Goal: Task Accomplishment & Management: Manage account settings

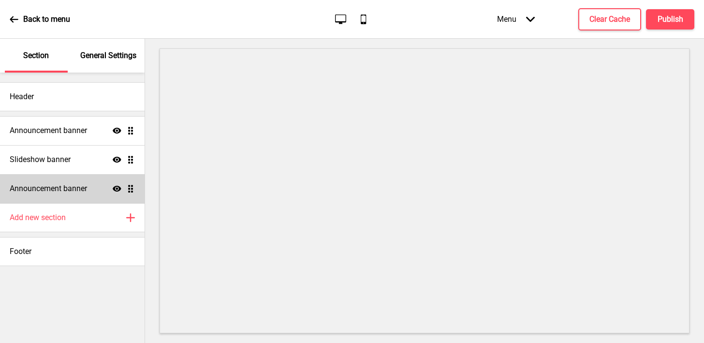
click at [84, 189] on h4 "Announcement banner" at bounding box center [48, 188] width 77 height 11
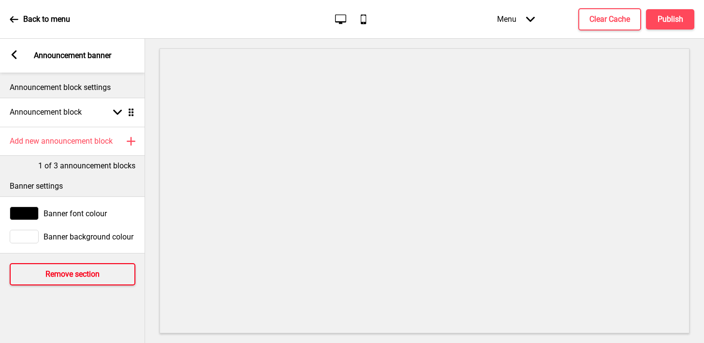
click at [52, 271] on h4 "Remove section" at bounding box center [72, 274] width 54 height 11
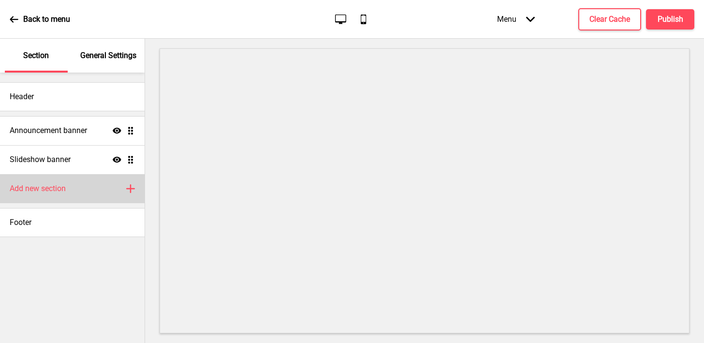
click at [54, 190] on h4 "Add new section" at bounding box center [38, 188] width 56 height 11
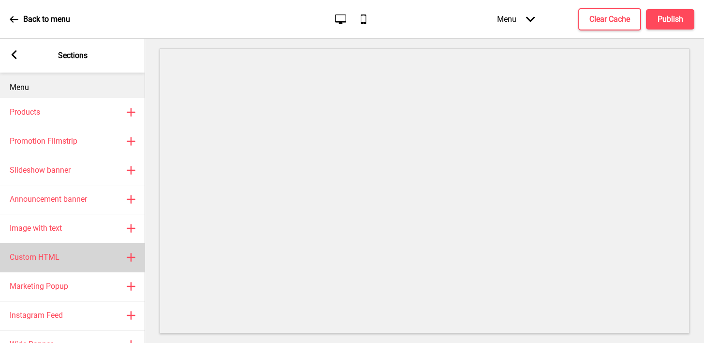
click at [55, 257] on h4 "Custom HTML" at bounding box center [35, 257] width 50 height 11
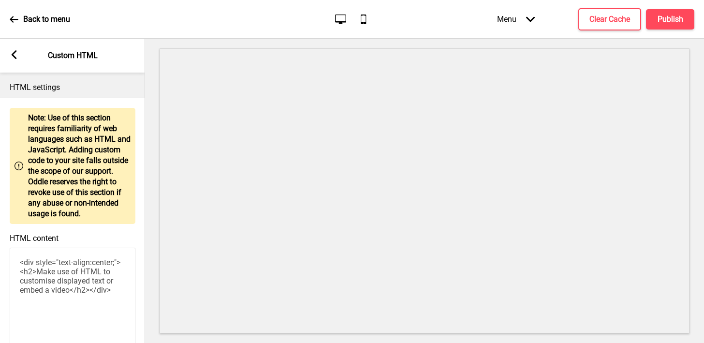
scroll to position [74, 0]
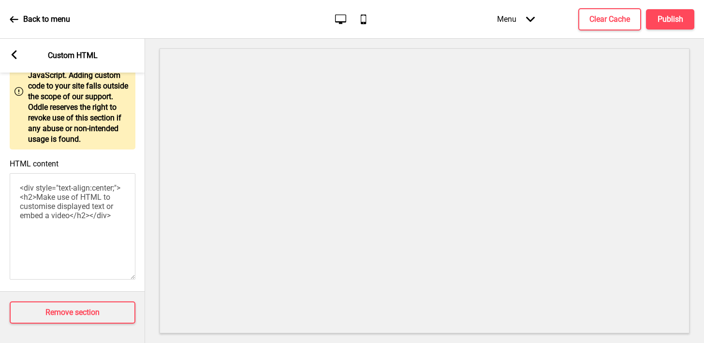
drag, startPoint x: 19, startPoint y: 259, endPoint x: 59, endPoint y: 381, distance: 127.8
click at [59, 342] on html "Back to menu Desktop Mobile Menu Arrow down Product Page Store Information Chec…" at bounding box center [352, 171] width 704 height 343
paste textarea "<style> .__container { max-width: 1200px; margin: 0 auto; text-align: center; }…"
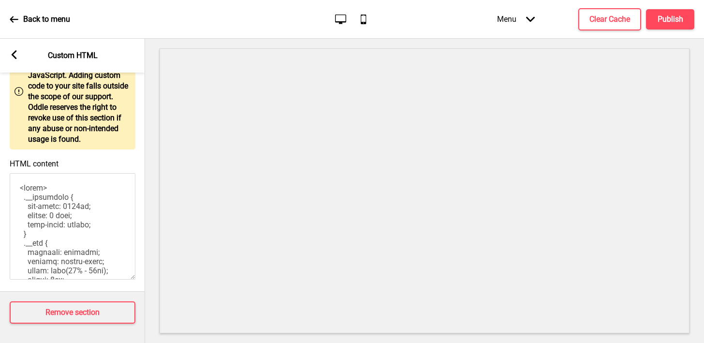
scroll to position [1246, 0]
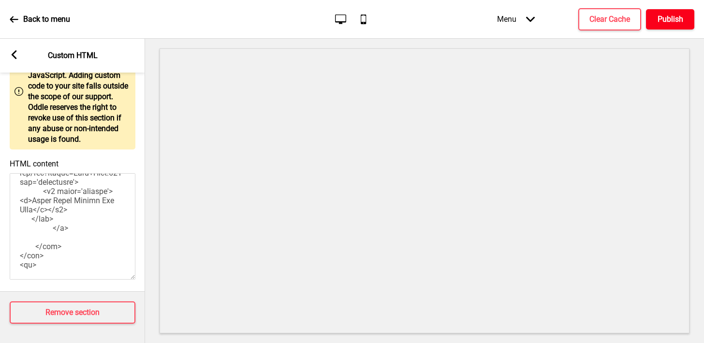
type textarea "<style> .__container { max-width: 1200px; margin: 0 auto; text-align: center; }…"
click at [669, 21] on h4 "Publish" at bounding box center [671, 19] width 26 height 11
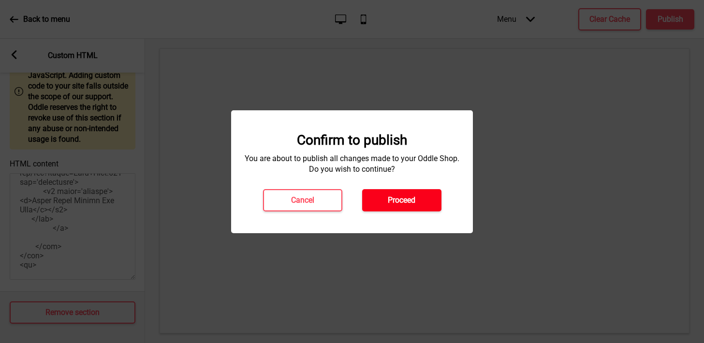
click at [412, 197] on h4 "Proceed" at bounding box center [402, 200] width 28 height 11
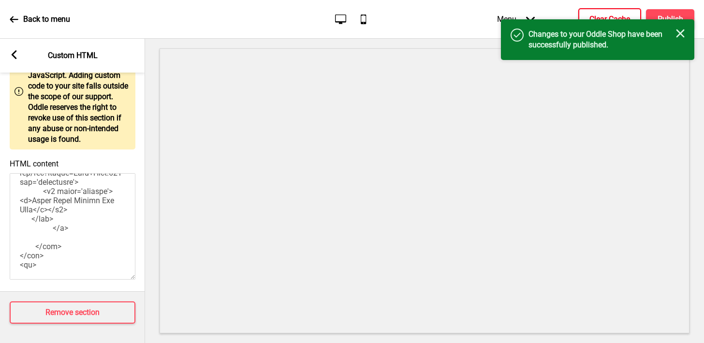
click at [605, 15] on h4 "Clear Cache" at bounding box center [609, 19] width 41 height 11
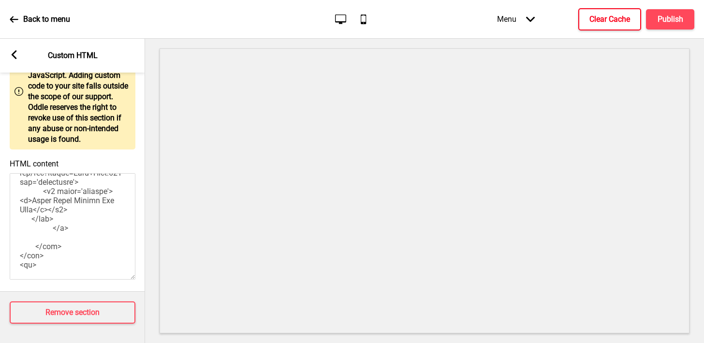
scroll to position [0, 0]
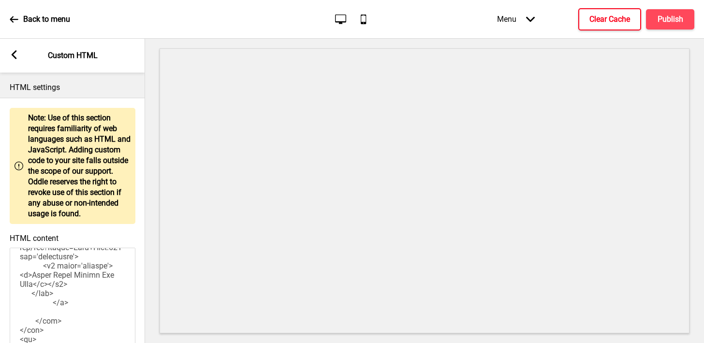
click at [16, 54] on rect at bounding box center [14, 54] width 9 height 9
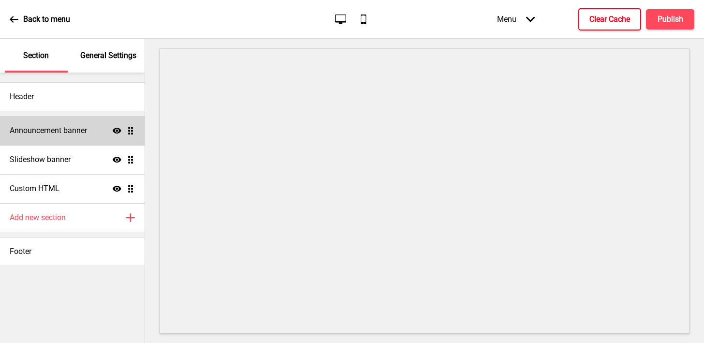
click at [54, 129] on h4 "Announcement banner" at bounding box center [48, 130] width 77 height 11
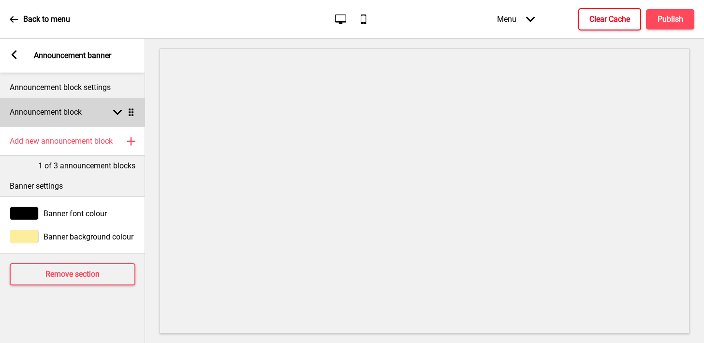
click at [55, 118] on div "Announcement block Arrow down Drag" at bounding box center [72, 112] width 145 height 29
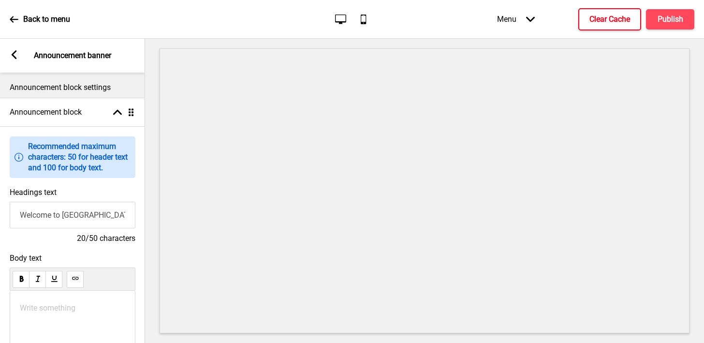
click at [42, 305] on p "Write something ﻿" at bounding box center [72, 307] width 105 height 9
click at [661, 26] on button "Publish" at bounding box center [670, 19] width 48 height 20
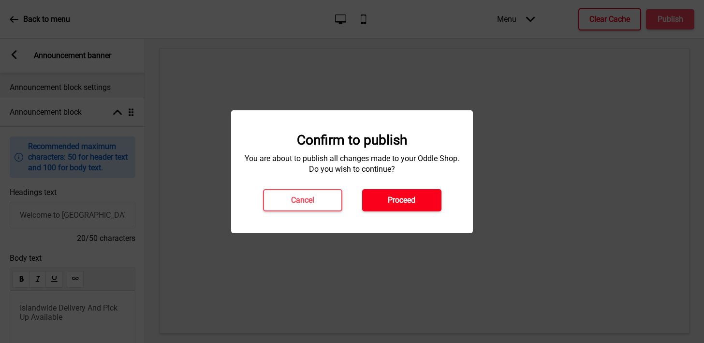
click at [397, 201] on h4 "Proceed" at bounding box center [402, 200] width 28 height 11
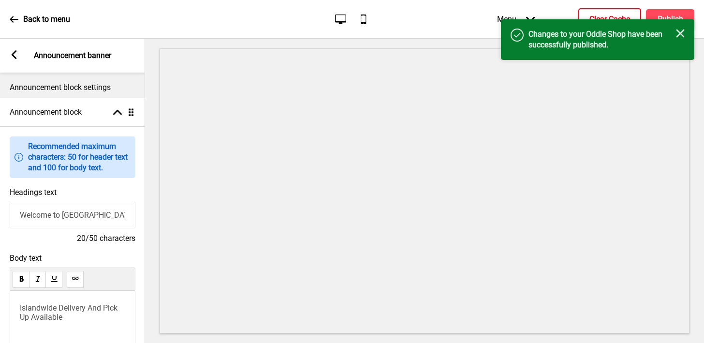
click at [600, 16] on h4 "Clear Cache" at bounding box center [609, 19] width 41 height 11
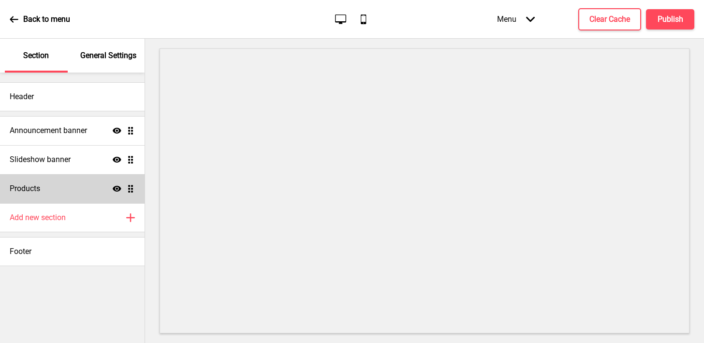
click at [53, 191] on div "Products Show Drag" at bounding box center [72, 188] width 145 height 29
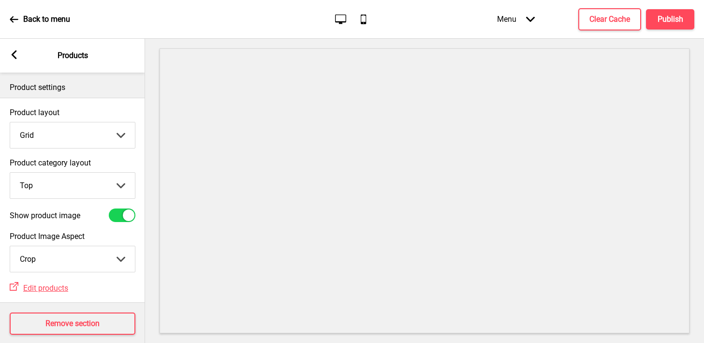
click at [72, 134] on select "Grid List" at bounding box center [72, 135] width 125 height 26
select select "list"
click at [10, 122] on select "Grid List" at bounding box center [72, 135] width 125 height 26
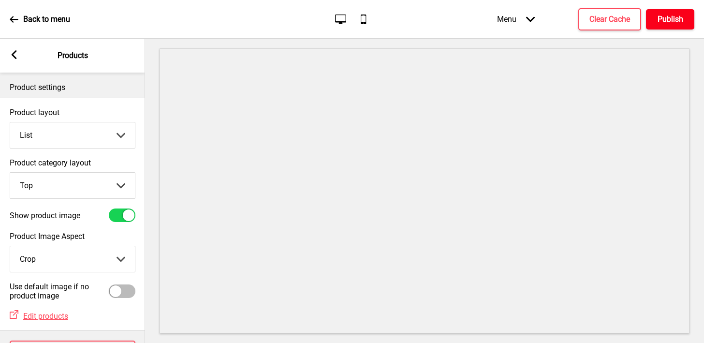
click at [665, 14] on h4 "Publish" at bounding box center [671, 19] width 26 height 11
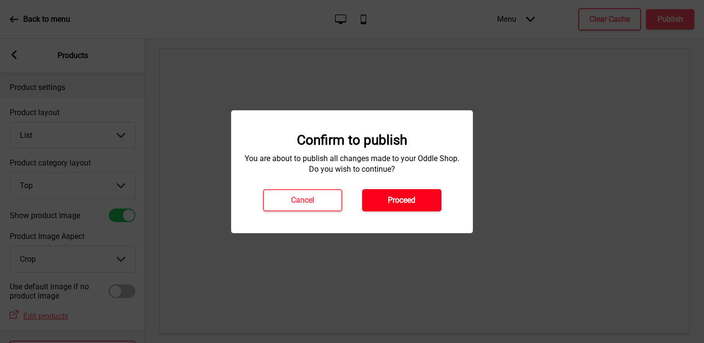
click at [424, 194] on button "Proceed" at bounding box center [401, 200] width 79 height 22
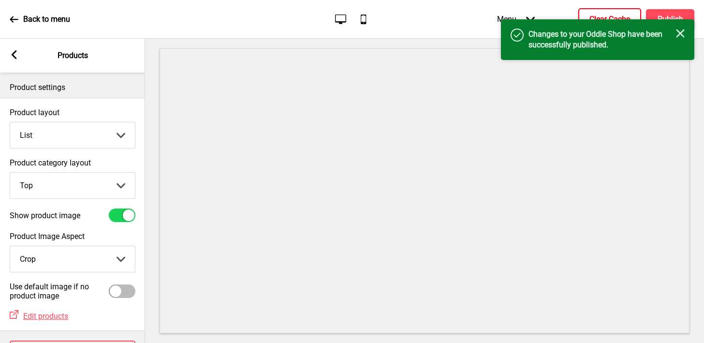
click at [608, 14] on h4 "Clear Cache" at bounding box center [609, 19] width 41 height 11
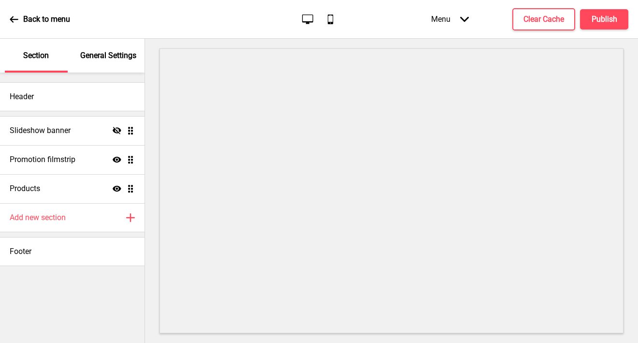
click at [123, 55] on p "General Settings" at bounding box center [108, 55] width 56 height 11
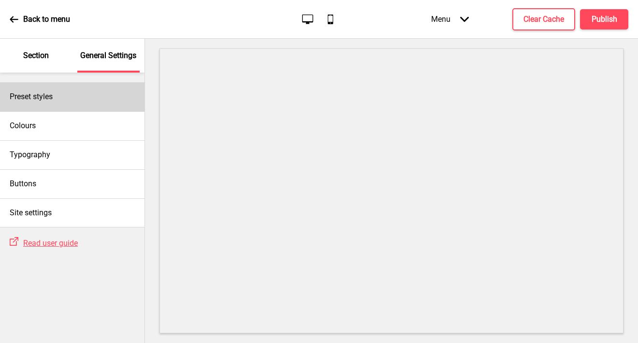
click at [94, 96] on div "Preset styles" at bounding box center [72, 96] width 145 height 29
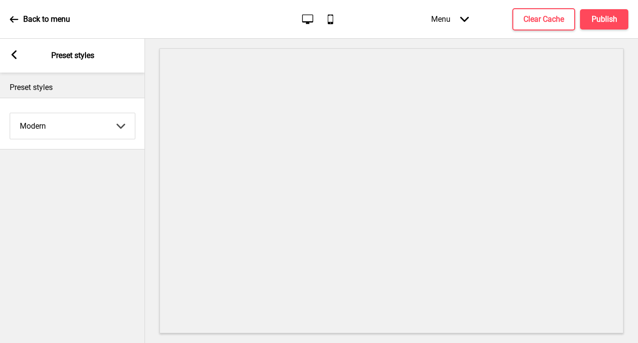
click at [90, 125] on select "Coffee Contrast Dark Earth Marine Minimalist Modern Oddle Pastel Yellow Fruits …" at bounding box center [72, 126] width 125 height 26
select select "minimalist"
click at [10, 113] on select "Coffee Contrast Dark Earth Marine Minimalist Modern Oddle Pastel Yellow Fruits …" at bounding box center [72, 126] width 125 height 26
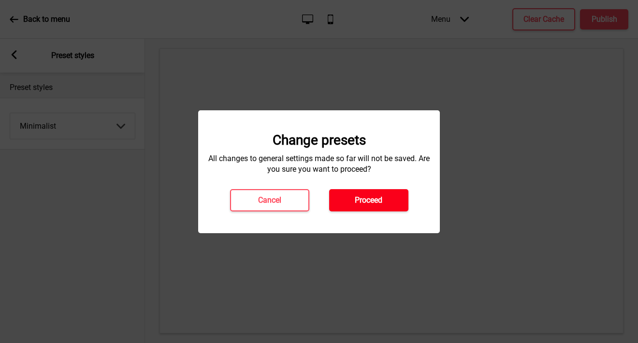
click at [347, 192] on button "Proceed" at bounding box center [368, 200] width 79 height 22
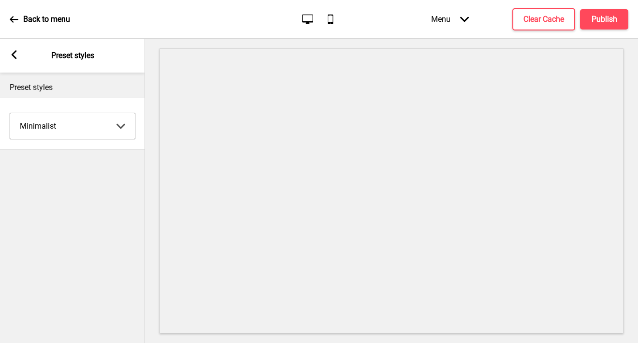
click at [14, 57] on icon at bounding box center [14, 54] width 5 height 9
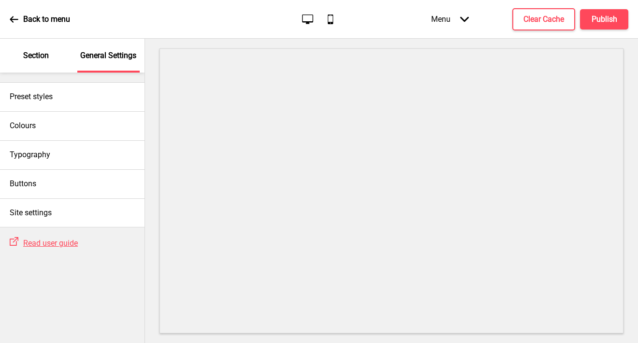
click at [30, 52] on p "Section" at bounding box center [36, 55] width 26 height 11
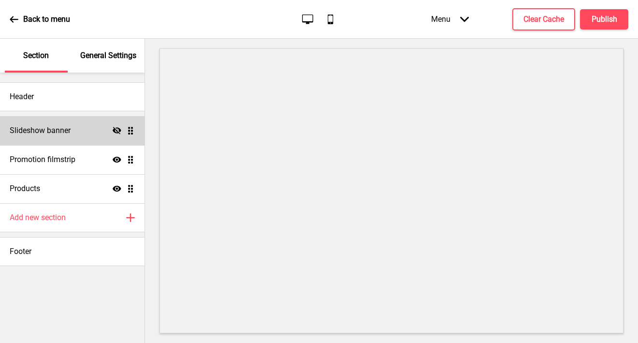
click at [117, 128] on icon at bounding box center [117, 130] width 9 height 7
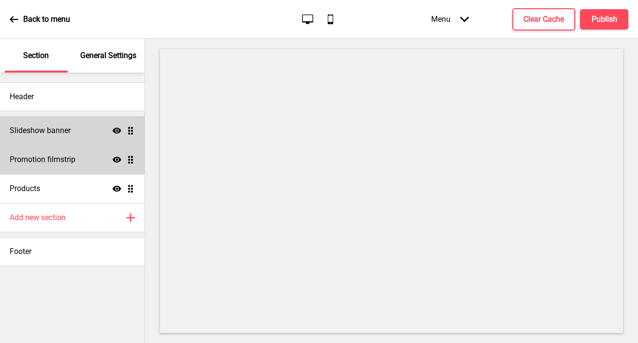
click at [67, 161] on h4 "Promotion filmstrip" at bounding box center [43, 159] width 66 height 11
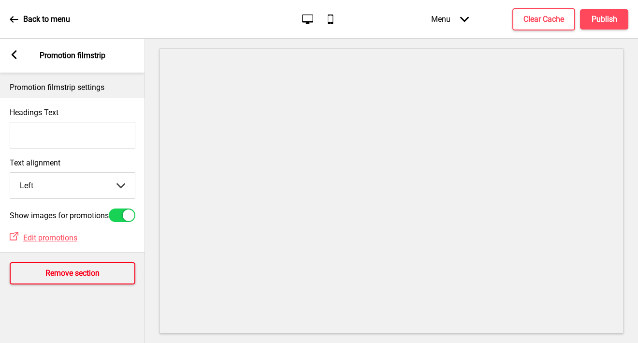
click at [73, 279] on h4 "Remove section" at bounding box center [72, 273] width 54 height 11
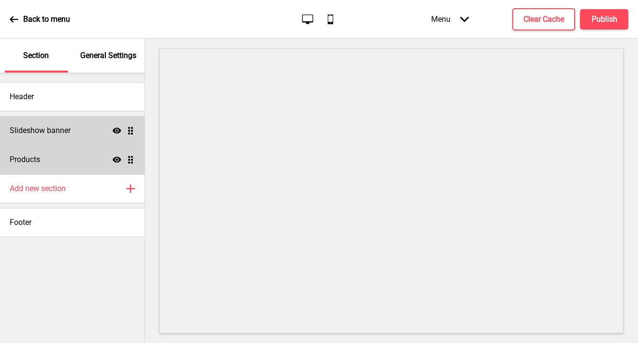
click at [39, 163] on h4 "Products" at bounding box center [25, 159] width 30 height 11
select select "side"
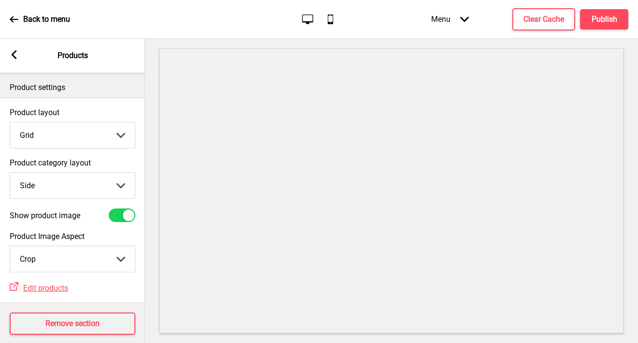
click at [120, 213] on div at bounding box center [122, 215] width 27 height 14
checkbox input "false"
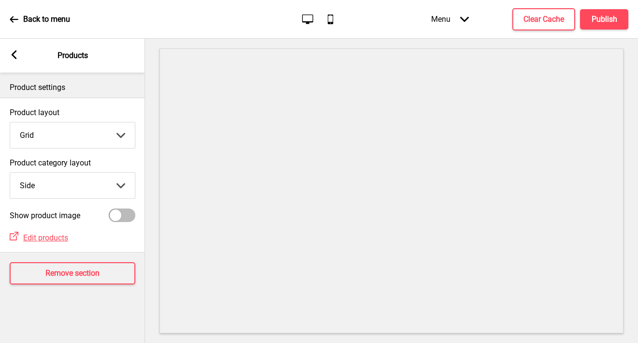
click at [83, 136] on select "Grid List" at bounding box center [72, 135] width 125 height 26
click at [34, 193] on select "Top Side" at bounding box center [72, 186] width 125 height 26
select select "top"
click at [10, 173] on select "Top Side" at bounding box center [72, 186] width 125 height 26
click at [598, 17] on h4 "Publish" at bounding box center [605, 19] width 26 height 11
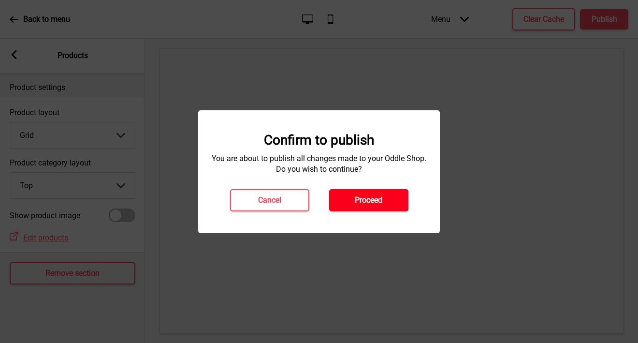
click at [362, 198] on h4 "Proceed" at bounding box center [369, 200] width 28 height 11
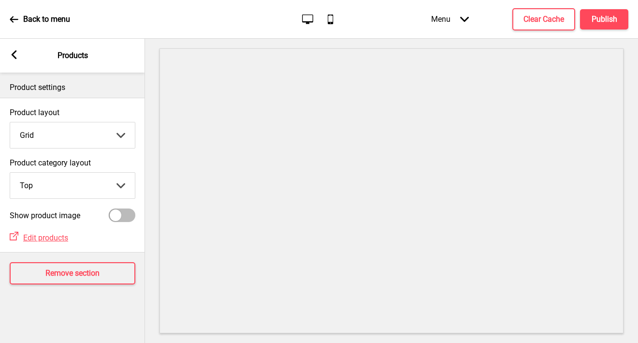
click at [15, 53] on icon at bounding box center [14, 54] width 5 height 9
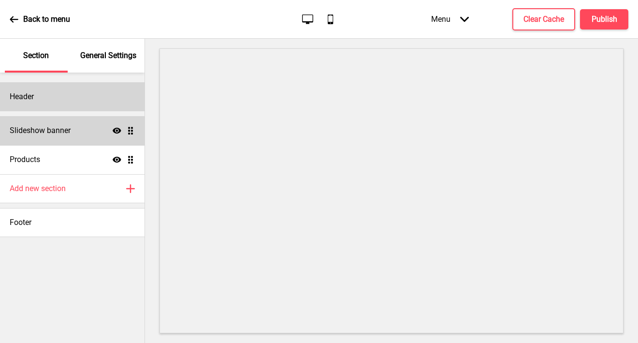
click at [56, 93] on div "Header" at bounding box center [72, 96] width 145 height 29
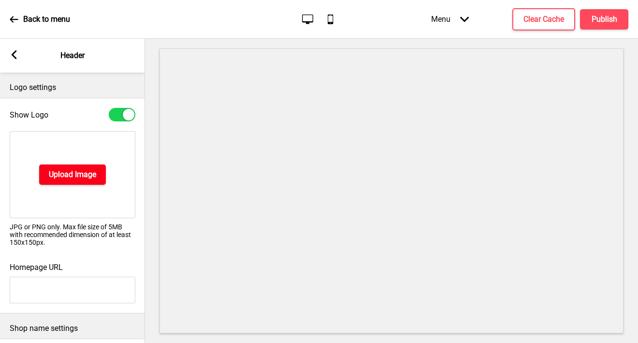
click at [55, 176] on h4 "Upload Image" at bounding box center [72, 174] width 47 height 11
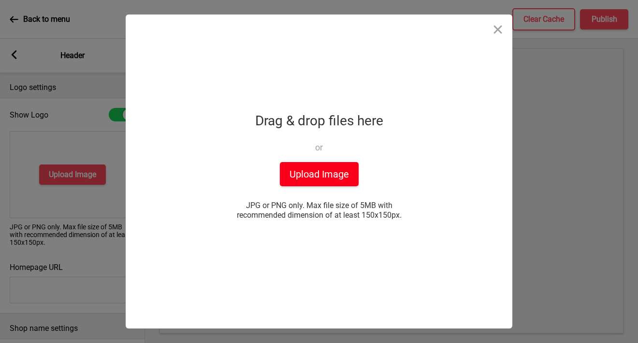
click at [314, 173] on button "Upload Image" at bounding box center [319, 174] width 79 height 24
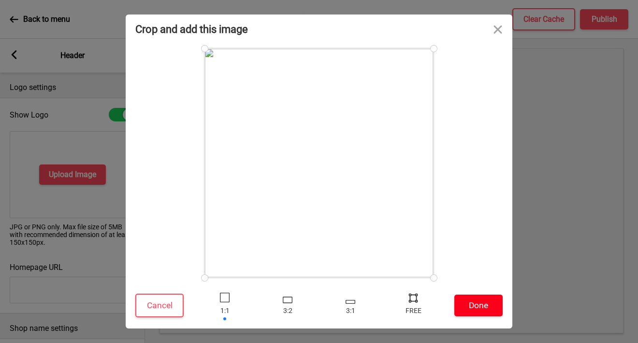
click at [465, 299] on button "Done" at bounding box center [478, 305] width 48 height 22
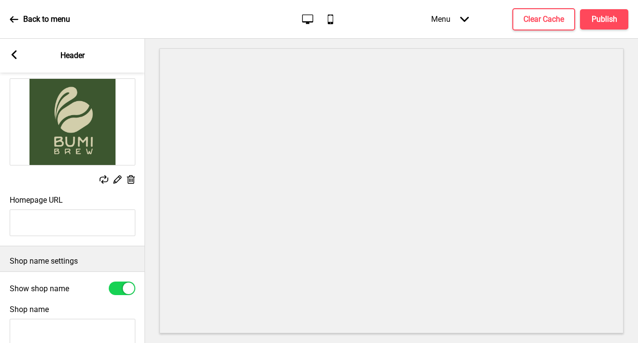
scroll to position [129, 0]
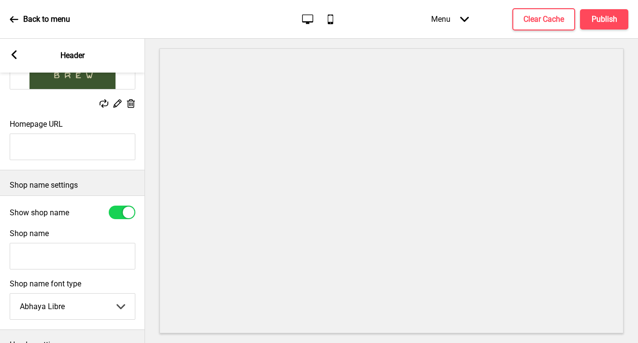
click at [50, 257] on input "Shop name" at bounding box center [73, 256] width 126 height 27
type input "Bumi Brew"
click at [115, 214] on div at bounding box center [122, 212] width 27 height 14
checkbox input "false"
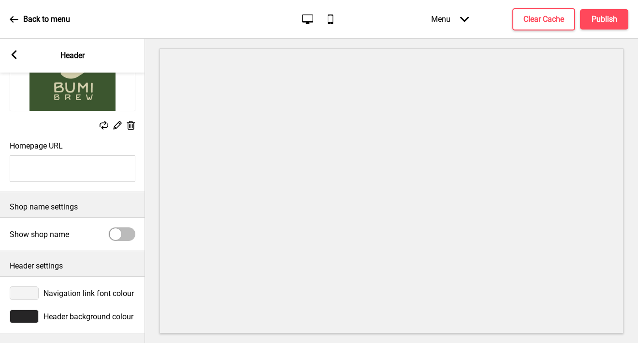
scroll to position [107, 0]
click at [29, 317] on div at bounding box center [24, 316] width 29 height 14
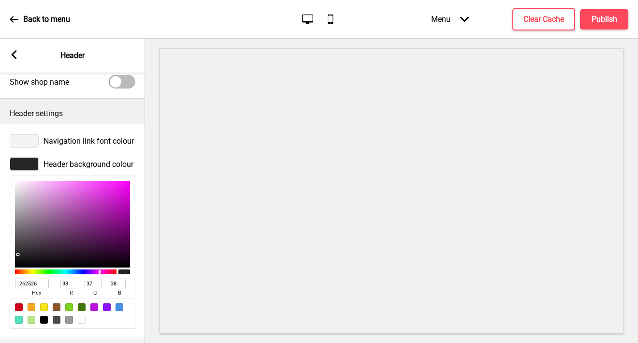
scroll to position [264, 0]
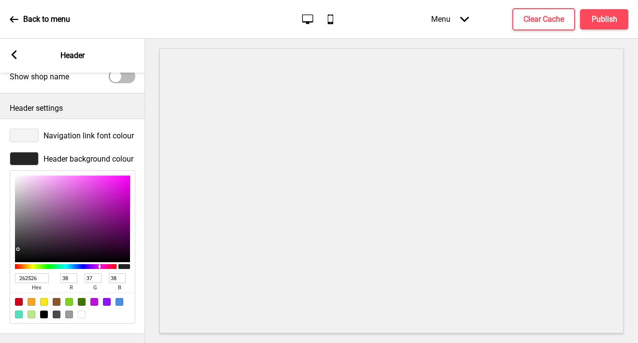
click at [31, 280] on input "262526" at bounding box center [32, 278] width 34 height 10
paste input "#3B562F"
type input "#3B562F"
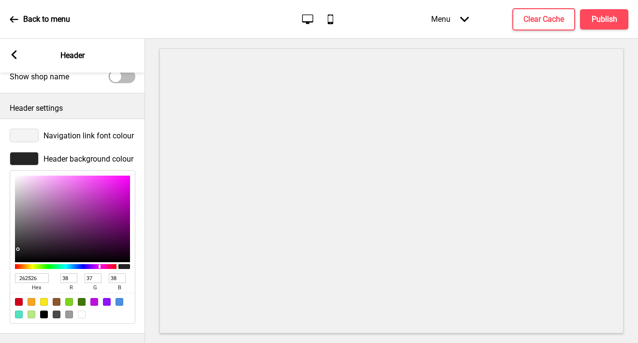
type input "59"
type input "86"
type input "47"
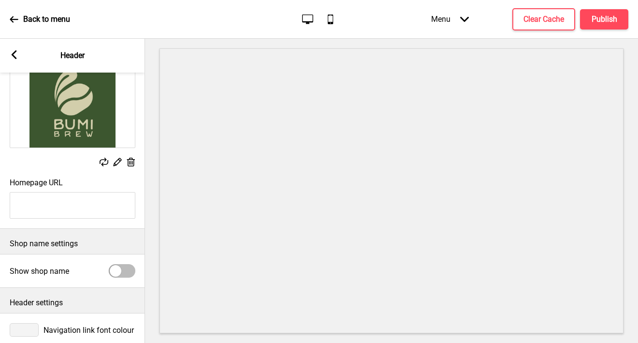
scroll to position [0, 0]
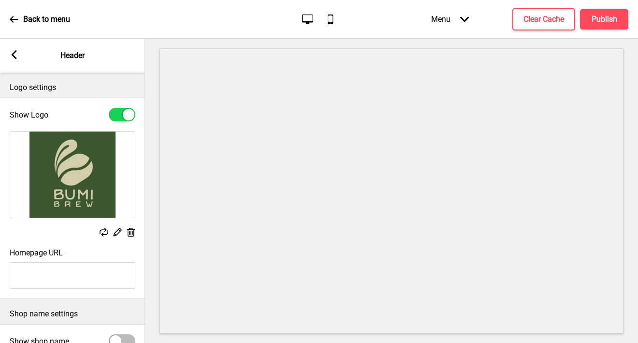
type input "3B562F"
click at [80, 147] on img at bounding box center [72, 175] width 125 height 86
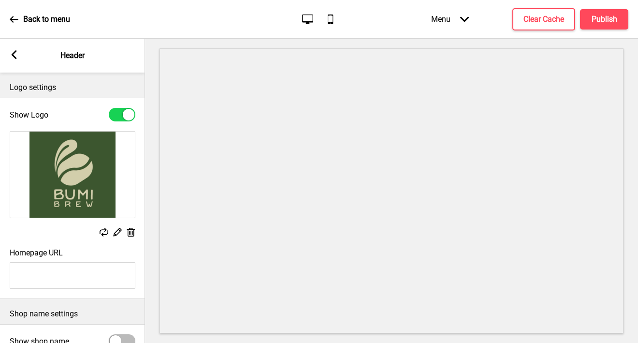
type input "#3d552f"
click at [142, 244] on div "Homepage URL" at bounding box center [72, 268] width 145 height 50
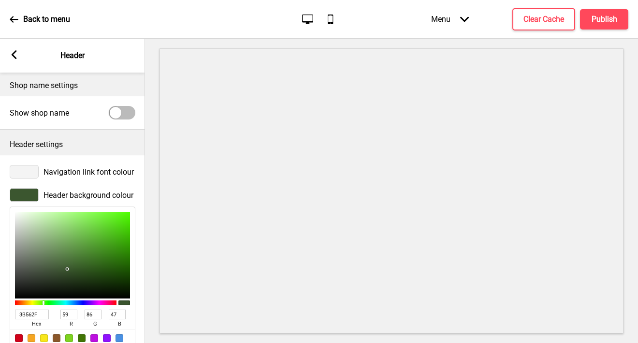
scroll to position [245, 0]
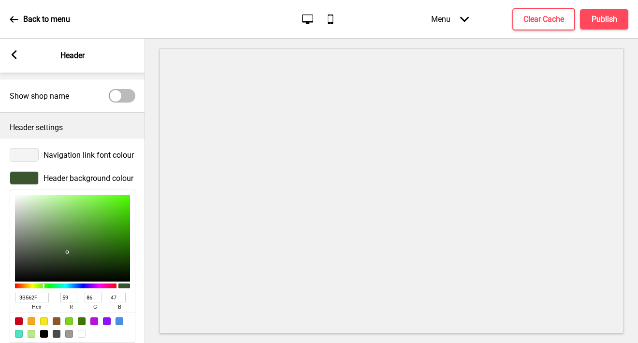
click at [33, 299] on input "3B562F" at bounding box center [32, 298] width 34 height 10
paste input "d552f"
type input "3d552f"
type input "61"
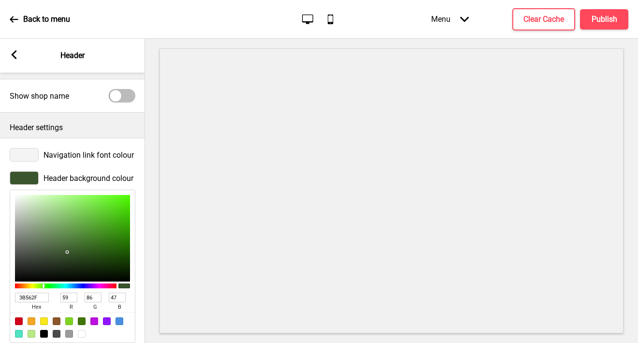
type input "85"
type input "3d552f"
click at [147, 262] on div at bounding box center [391, 191] width 493 height 304
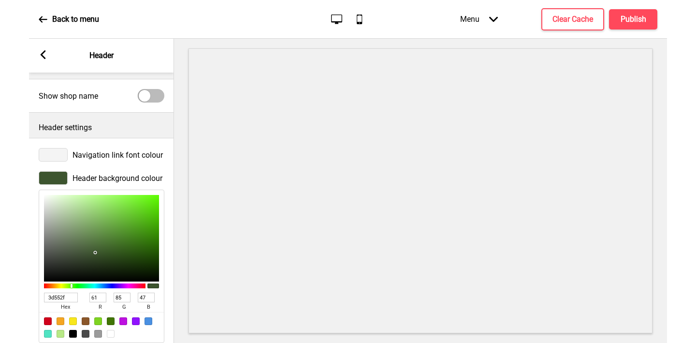
scroll to position [0, 0]
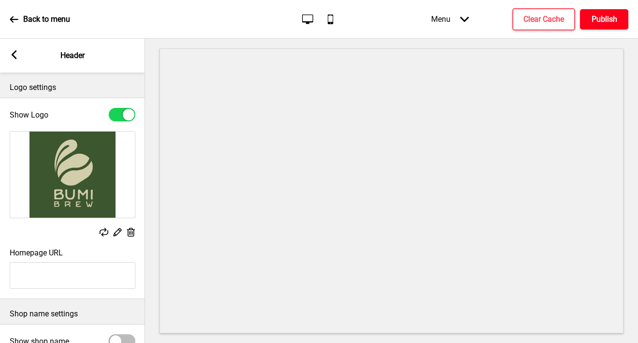
click at [604, 15] on h4 "Publish" at bounding box center [605, 19] width 26 height 11
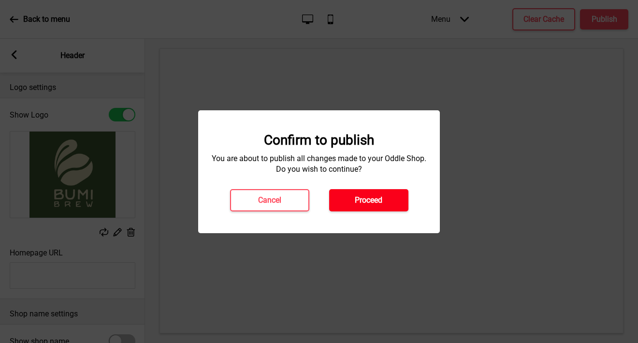
click at [388, 201] on button "Proceed" at bounding box center [368, 200] width 79 height 22
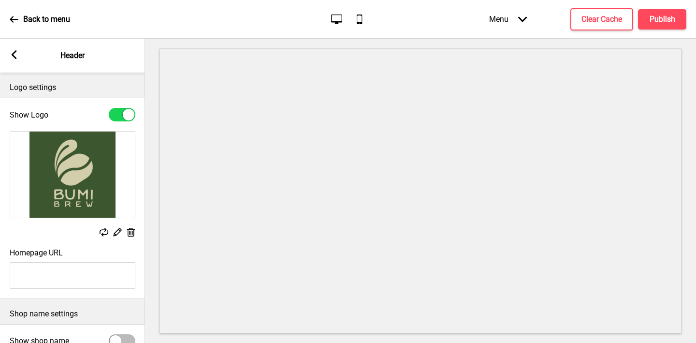
click at [16, 51] on icon at bounding box center [14, 54] width 5 height 9
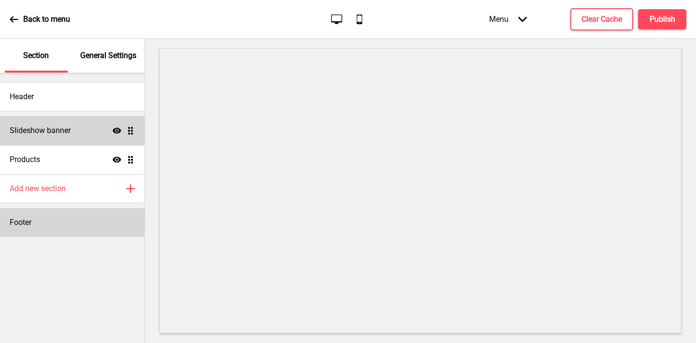
click at [42, 225] on div "Footer" at bounding box center [72, 222] width 145 height 29
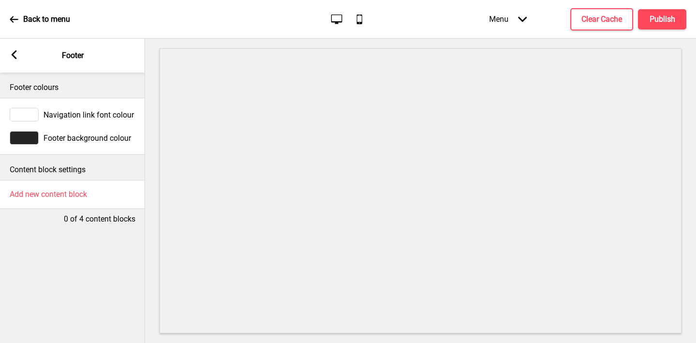
click at [25, 140] on div at bounding box center [24, 138] width 29 height 14
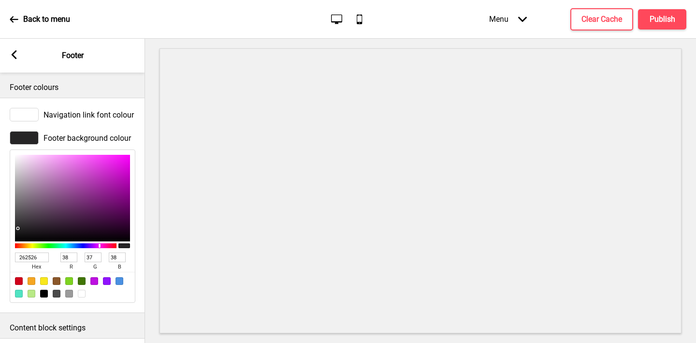
click at [34, 253] on input "262526" at bounding box center [32, 257] width 34 height 10
paste input "3d552f"
type input "3d552f"
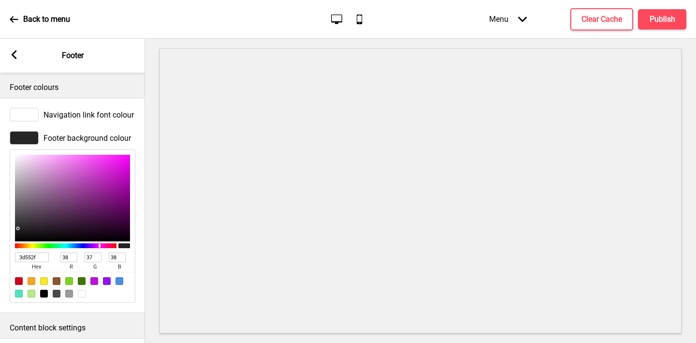
type input "61"
type input "85"
type input "47"
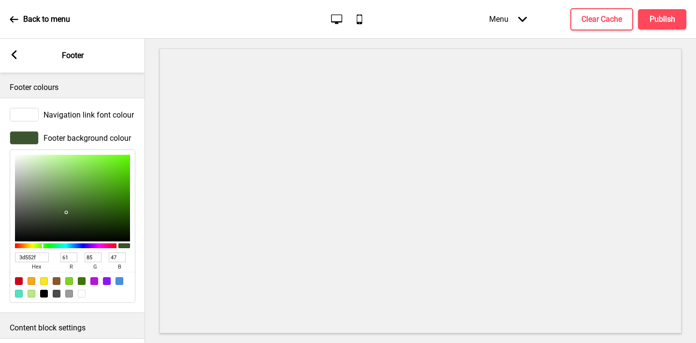
type input "3D552F"
click at [15, 53] on icon at bounding box center [14, 54] width 5 height 9
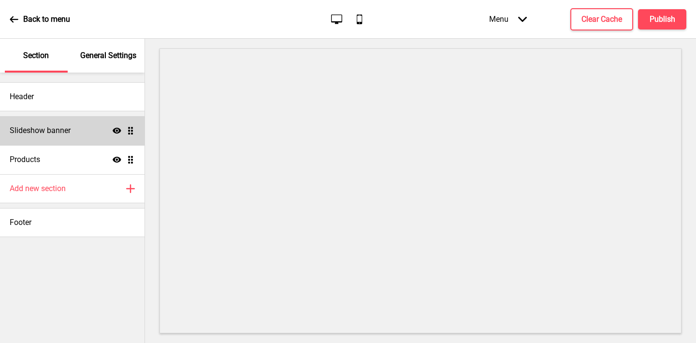
click at [121, 53] on p "General Settings" at bounding box center [108, 55] width 56 height 11
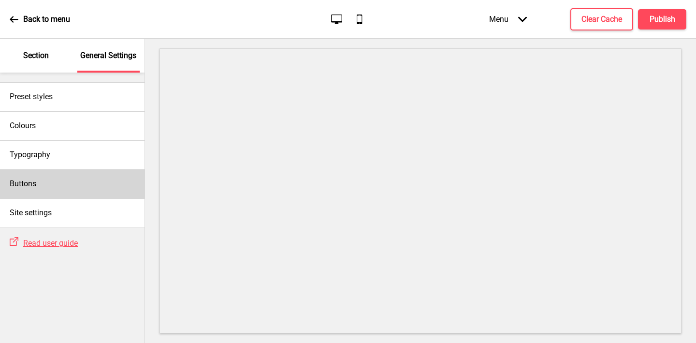
click at [26, 176] on div "Buttons" at bounding box center [72, 183] width 145 height 29
select select "square"
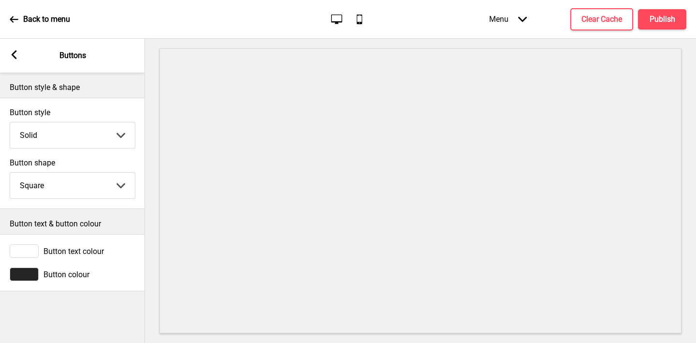
click at [24, 278] on div at bounding box center [24, 274] width 29 height 14
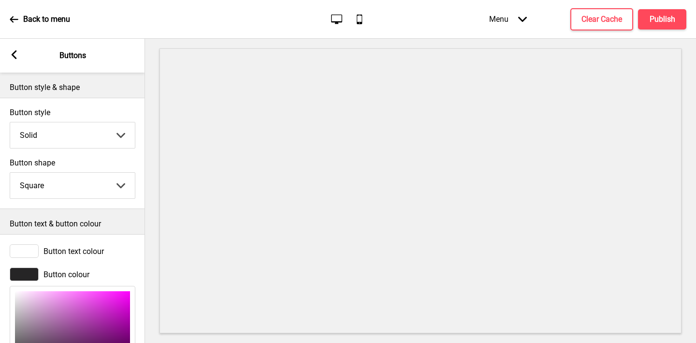
scroll to position [116, 0]
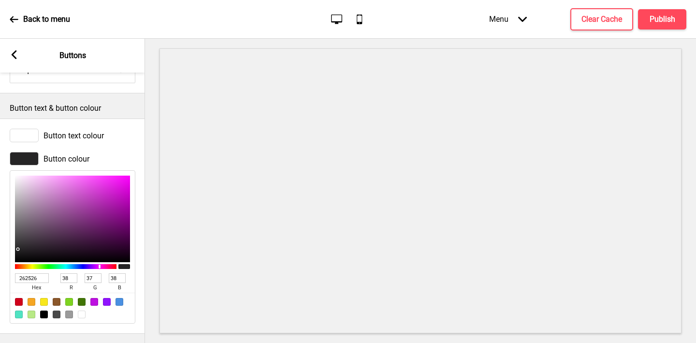
click at [24, 280] on input "262526" at bounding box center [32, 278] width 34 height 10
paste input "3d552f"
type input "3d552f"
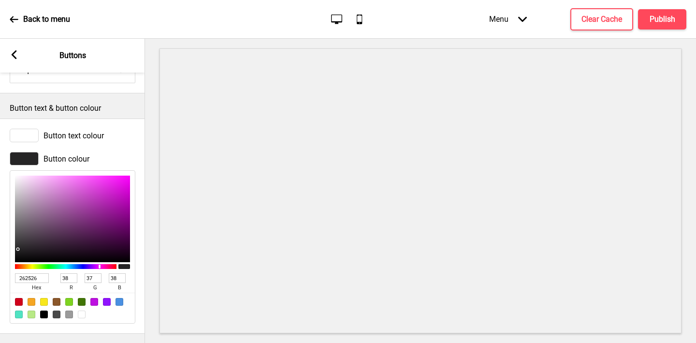
type input "61"
type input "85"
type input "47"
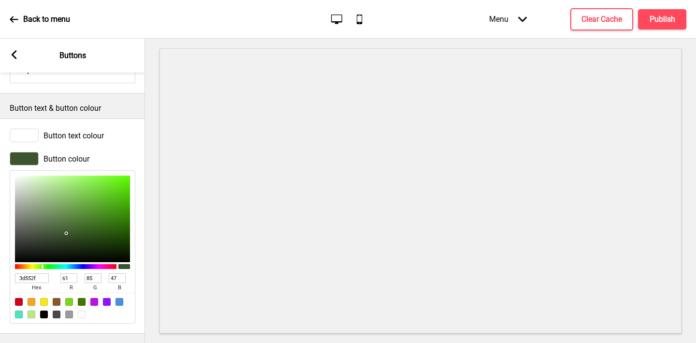
scroll to position [0, 0]
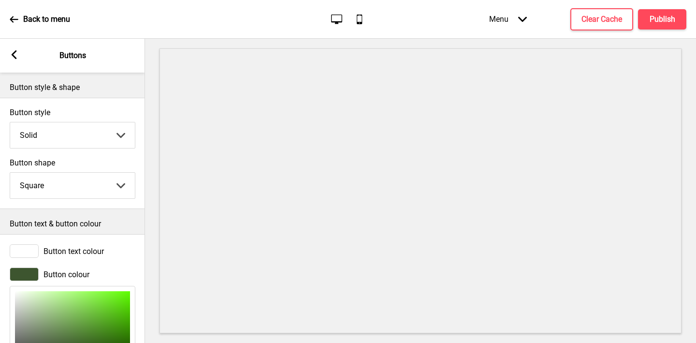
type input "3D552F"
click at [11, 55] on rect at bounding box center [14, 54] width 9 height 9
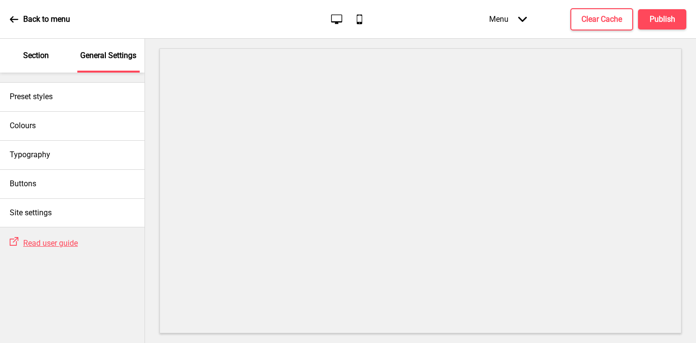
click at [12, 342] on button "X" at bounding box center [6, 348] width 12 height 10
click at [42, 49] on div "Section" at bounding box center [36, 56] width 63 height 34
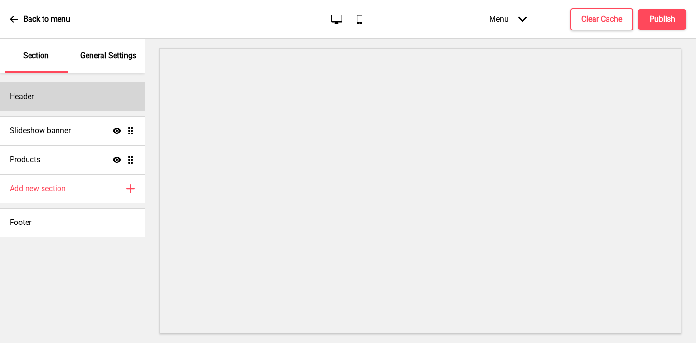
click at [55, 100] on div "Header" at bounding box center [72, 96] width 145 height 29
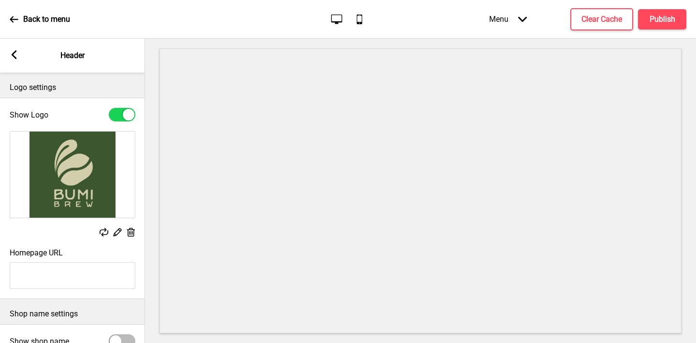
type input "#d1ceab"
click at [11, 56] on rect at bounding box center [14, 54] width 9 height 9
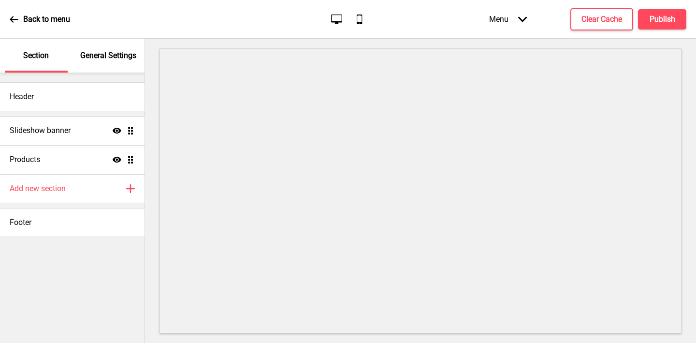
click at [114, 60] on p "General Settings" at bounding box center [108, 55] width 56 height 11
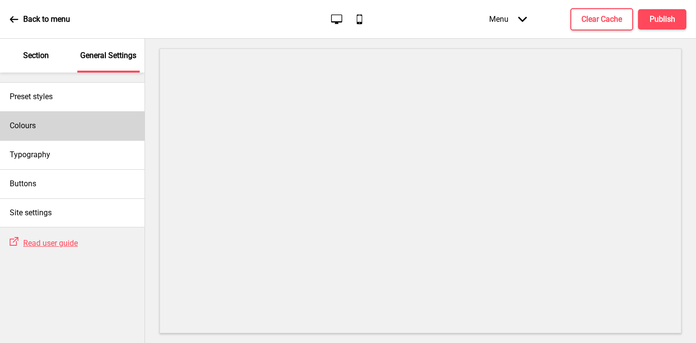
click at [57, 126] on div "Colours" at bounding box center [72, 125] width 145 height 29
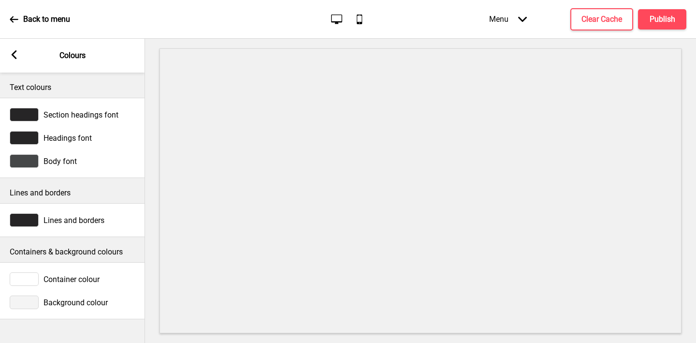
click at [24, 305] on div at bounding box center [24, 302] width 29 height 14
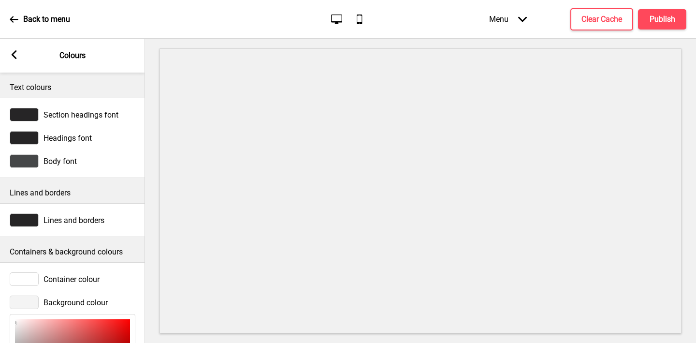
scroll to position [144, 0]
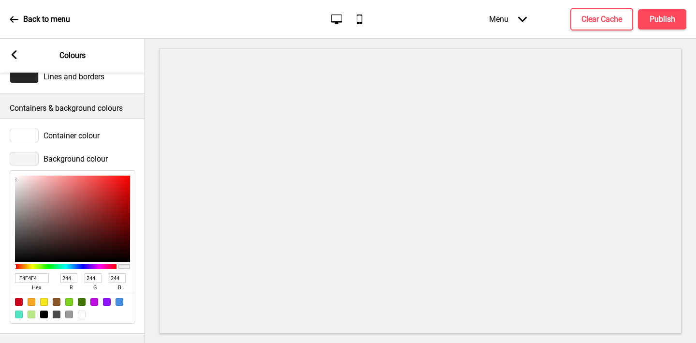
click at [24, 277] on input "F4F4F4" at bounding box center [32, 278] width 34 height 10
paste input "d1ceab"
type input "d1ceab"
type input "209"
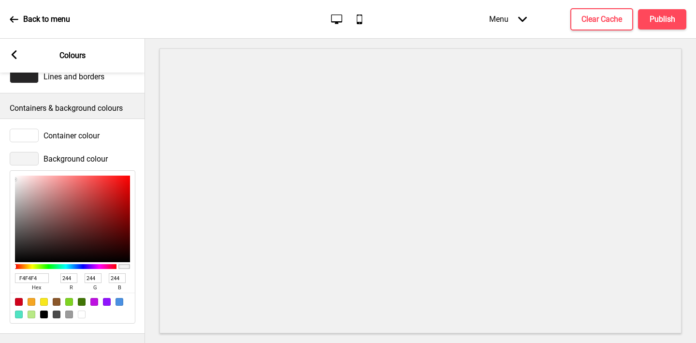
type input "206"
type input "171"
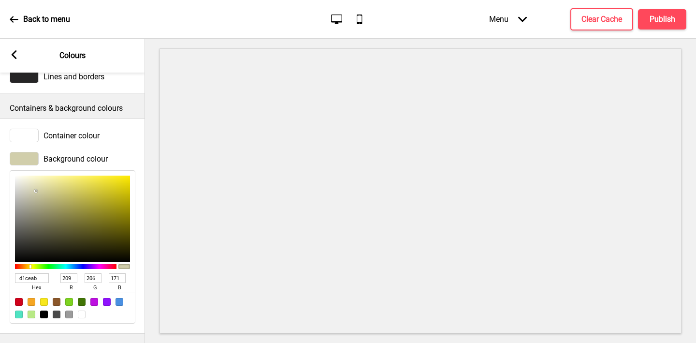
type input "D1CEAB"
click at [22, 132] on div at bounding box center [24, 136] width 29 height 14
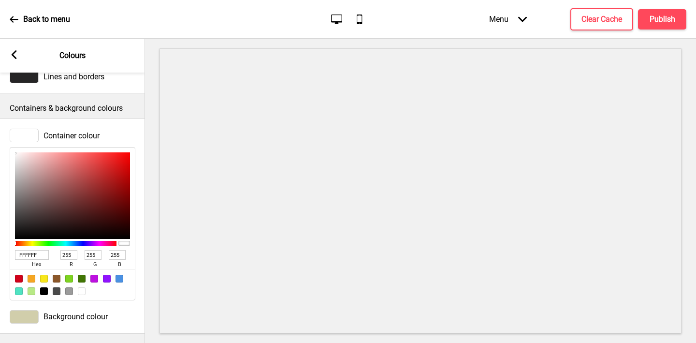
click at [26, 255] on input "FFFFFF" at bounding box center [32, 255] width 34 height 10
paste input "d1ceab"
type input "d1ceab"
type input "209"
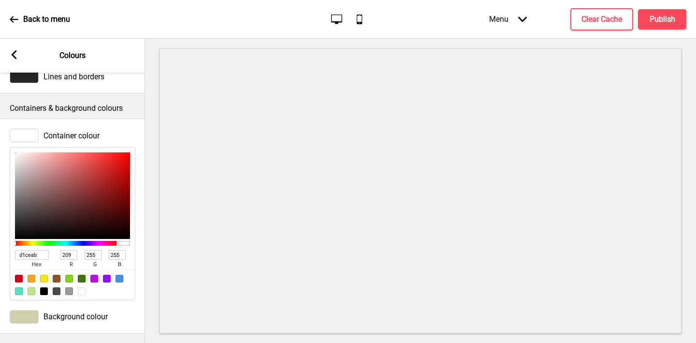
type input "206"
type input "171"
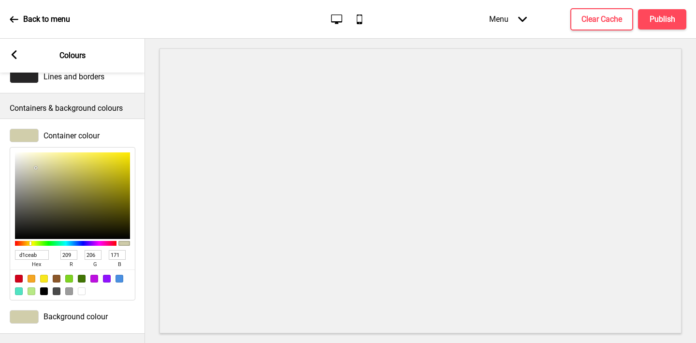
type input "D1CEAB"
click at [21, 127] on div "Container colour D1CEAB hex 209 r 206 g 171 b 100 a" at bounding box center [72, 214] width 145 height 181
click at [21, 130] on div at bounding box center [24, 136] width 29 height 14
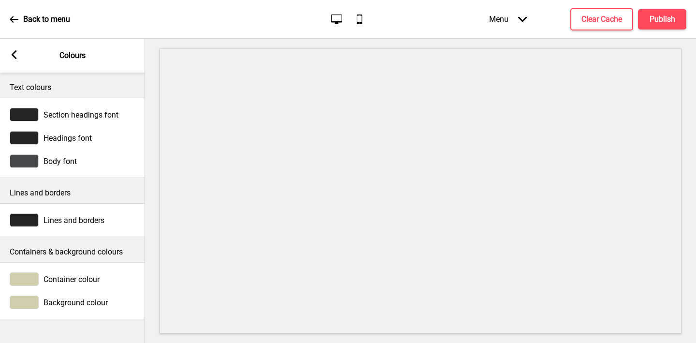
scroll to position [0, 0]
click at [28, 279] on div at bounding box center [24, 279] width 29 height 14
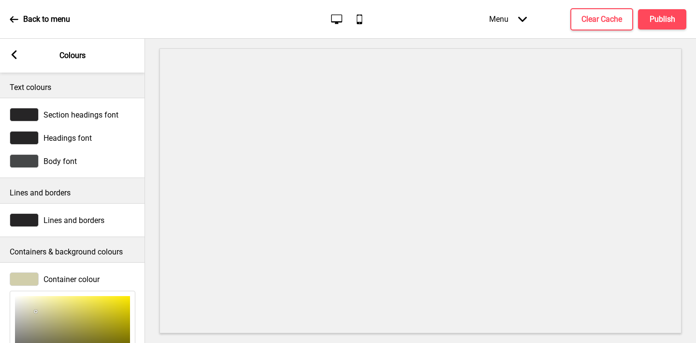
type input "FBF9E5"
type input "251"
type input "249"
type input "229"
click at [25, 297] on div at bounding box center [72, 339] width 115 height 87
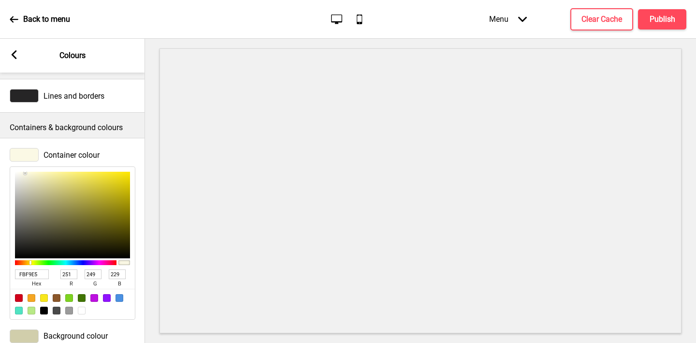
scroll to position [144, 0]
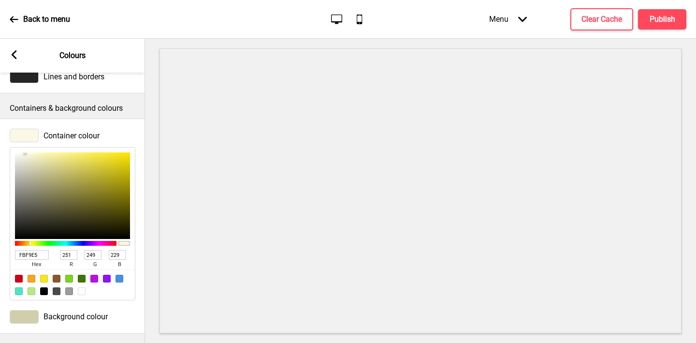
click at [23, 252] on input "FBF9E5" at bounding box center [32, 255] width 34 height 10
click at [12, 51] on rect at bounding box center [14, 54] width 9 height 9
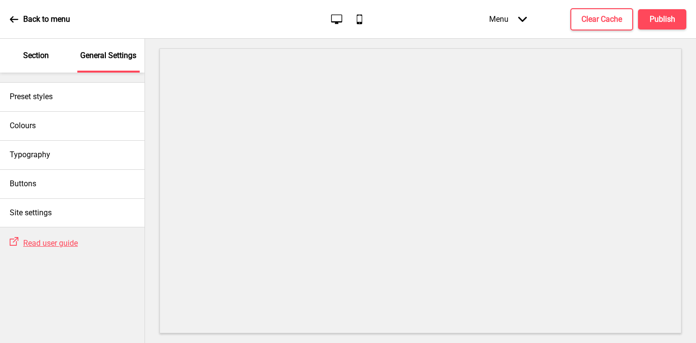
click at [97, 296] on div "Preset styles Colours Typography Buttons Site settings External Link Read user …" at bounding box center [72, 208] width 145 height 270
click at [73, 276] on div "Preset styles Colours Typography Buttons Site settings External Link Read user …" at bounding box center [72, 208] width 145 height 270
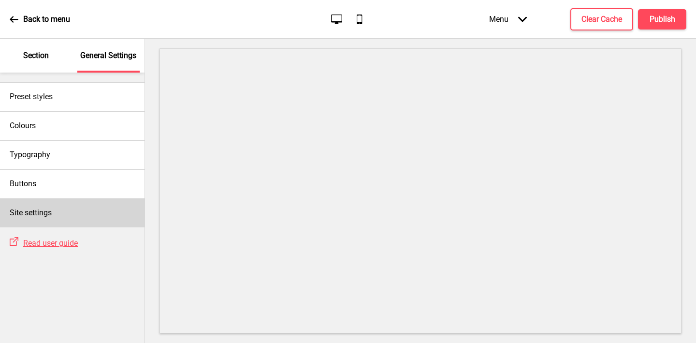
click at [42, 213] on h4 "Site settings" at bounding box center [31, 212] width 42 height 11
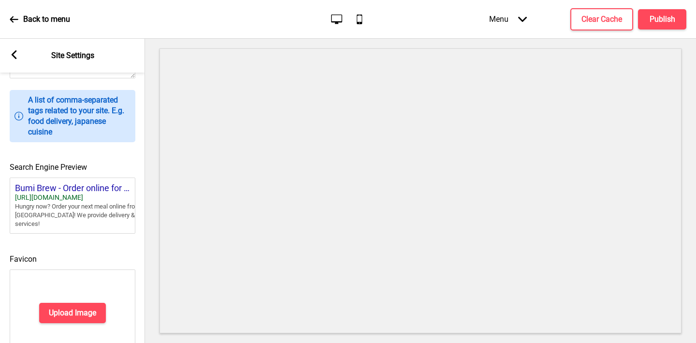
scroll to position [431, 0]
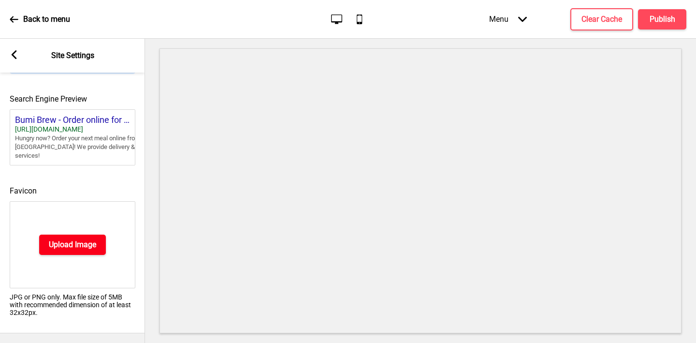
click at [51, 249] on h4 "Upload Image" at bounding box center [72, 244] width 47 height 11
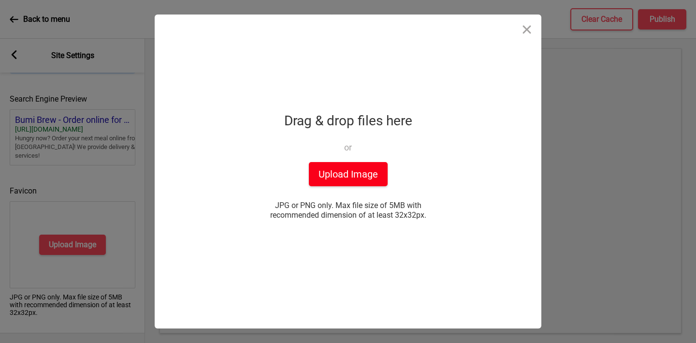
click at [346, 179] on button "Upload Image" at bounding box center [348, 174] width 79 height 24
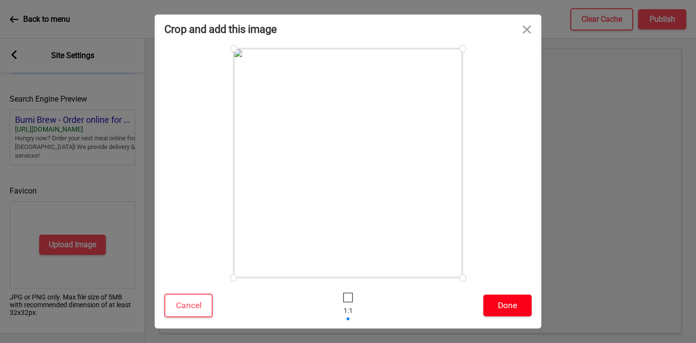
click at [510, 304] on button "Done" at bounding box center [508, 305] width 48 height 22
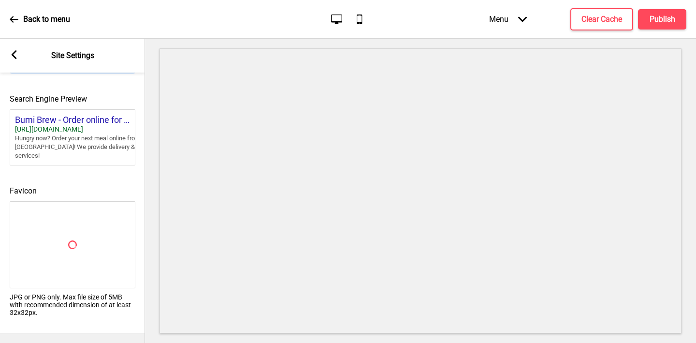
scroll to position [416, 0]
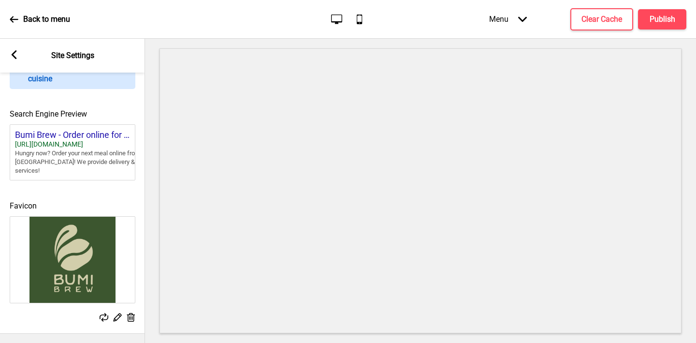
click at [14, 53] on icon at bounding box center [14, 54] width 5 height 9
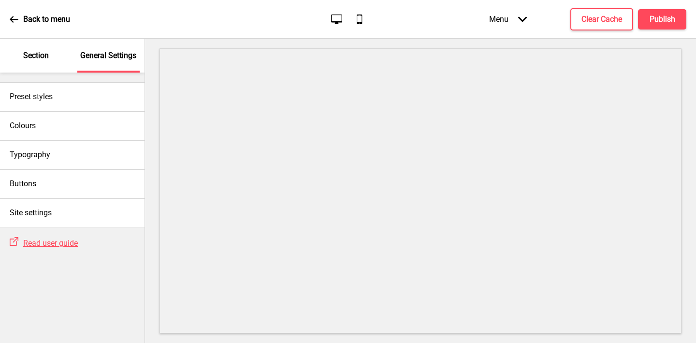
click at [36, 61] on div "Section" at bounding box center [36, 56] width 63 height 34
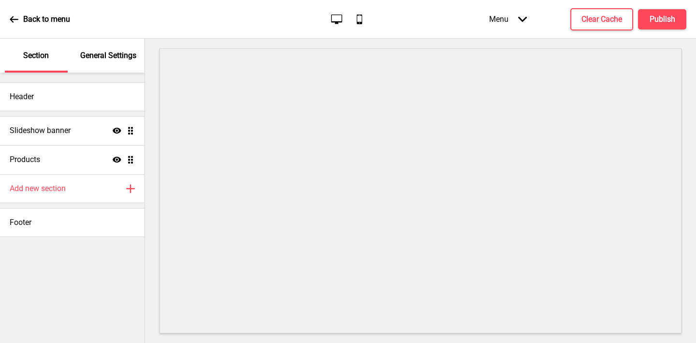
click at [98, 52] on p "General Settings" at bounding box center [108, 55] width 56 height 11
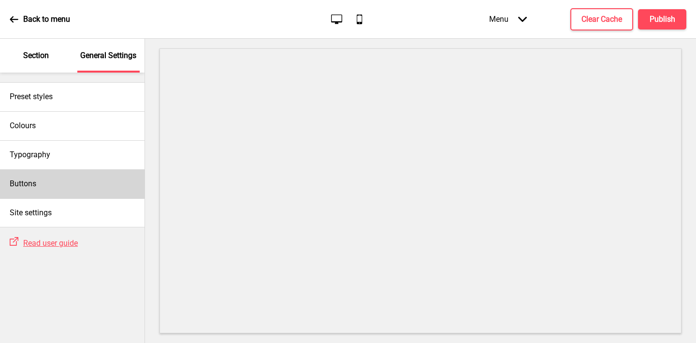
click at [30, 182] on h4 "Buttons" at bounding box center [23, 183] width 27 height 11
select select "square"
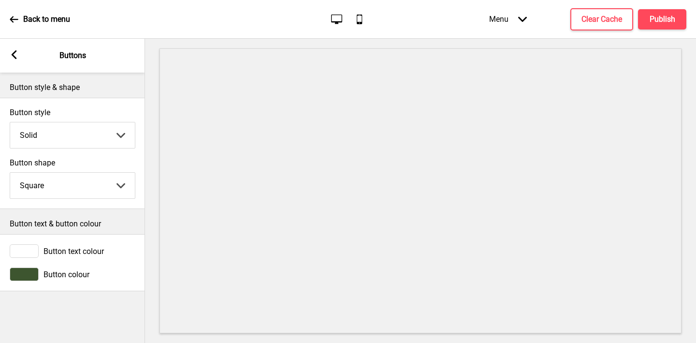
click at [24, 252] on div at bounding box center [24, 251] width 29 height 14
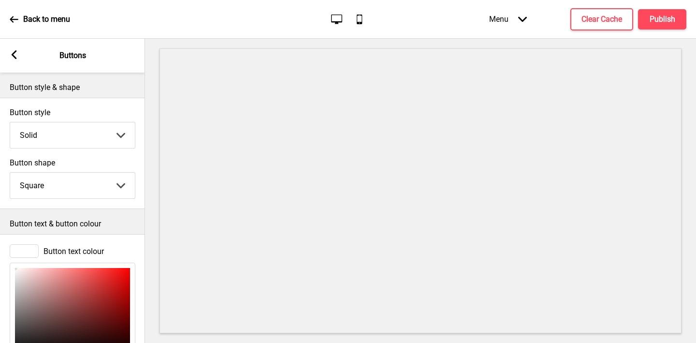
scroll to position [116, 0]
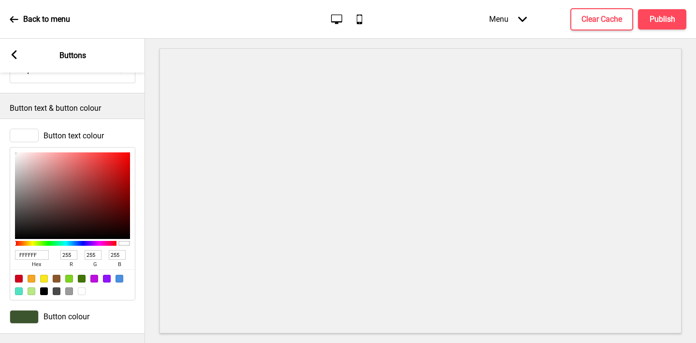
click at [32, 255] on input "FFFFFF" at bounding box center [32, 255] width 34 height 10
paste input "BF9E5"
type input "FBF9E5"
type input "251"
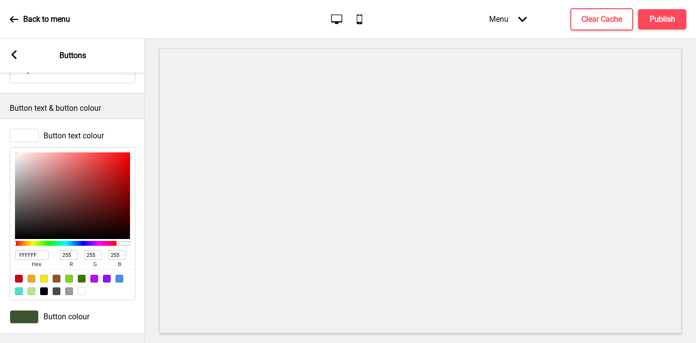
type input "249"
type input "229"
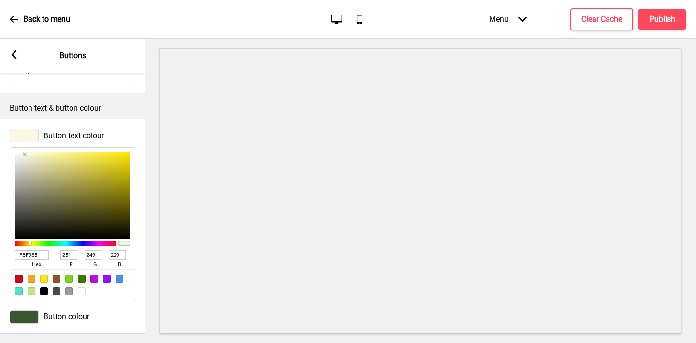
type input "FBF9E5"
click at [14, 54] on icon at bounding box center [14, 54] width 5 height 9
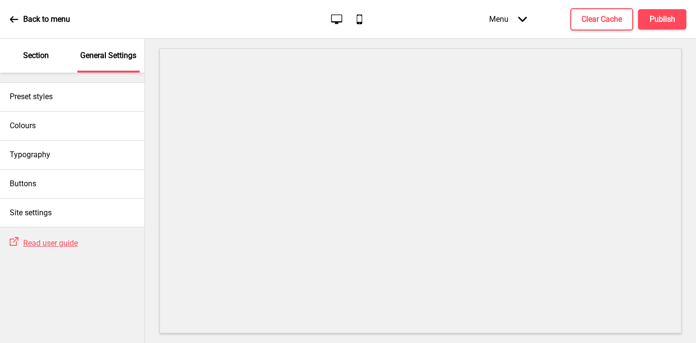
click at [27, 60] on p "Section" at bounding box center [36, 55] width 26 height 11
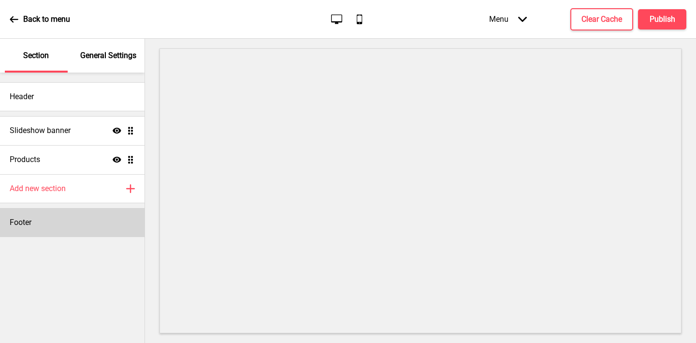
click at [25, 225] on h4 "Footer" at bounding box center [21, 222] width 22 height 11
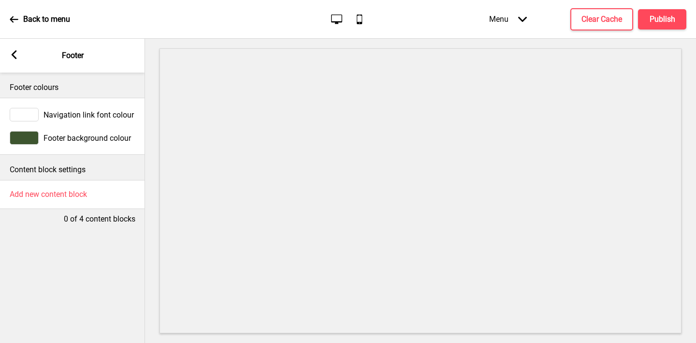
click at [25, 113] on div at bounding box center [24, 115] width 29 height 14
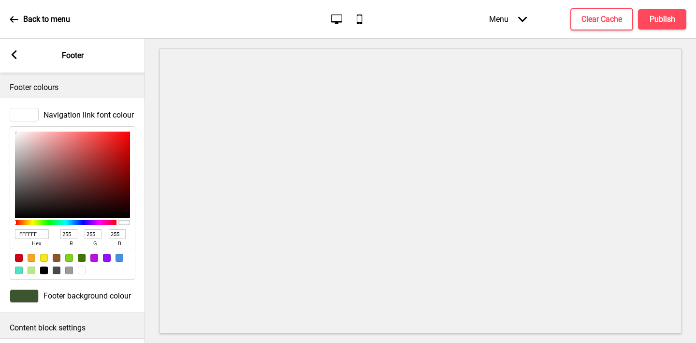
click at [25, 235] on input "FFFFFF" at bounding box center [32, 234] width 34 height 10
paste input "BF9E5"
type input "FBF9E5"
type input "251"
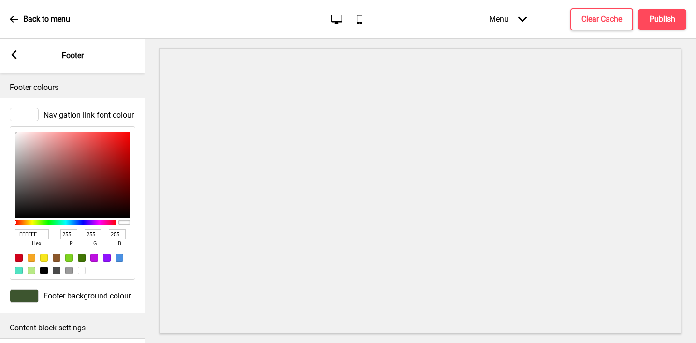
type input "249"
type input "229"
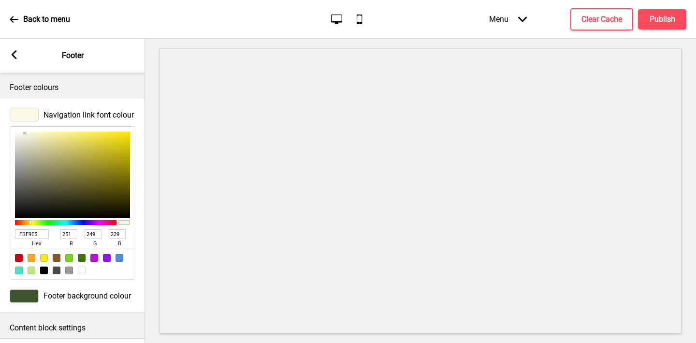
type input "FBF9E5"
click at [15, 53] on rect at bounding box center [14, 54] width 9 height 9
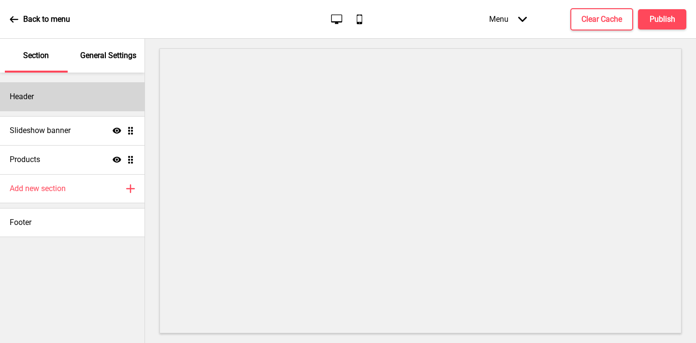
click at [22, 105] on div "Header" at bounding box center [72, 96] width 145 height 29
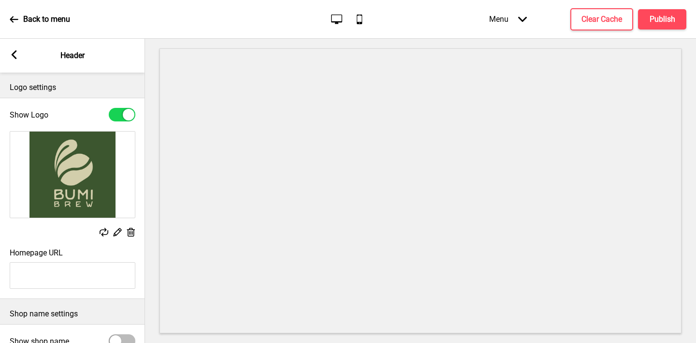
scroll to position [107, 0]
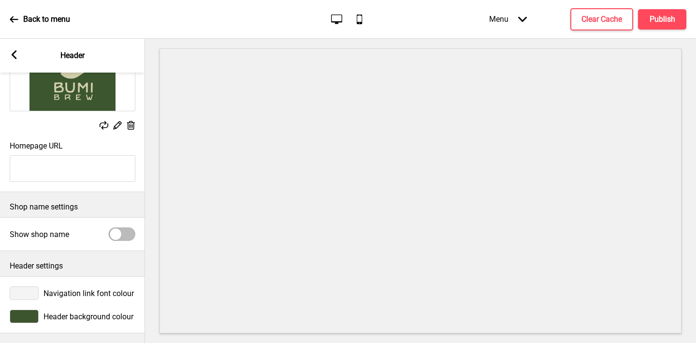
click at [26, 289] on div at bounding box center [24, 293] width 29 height 14
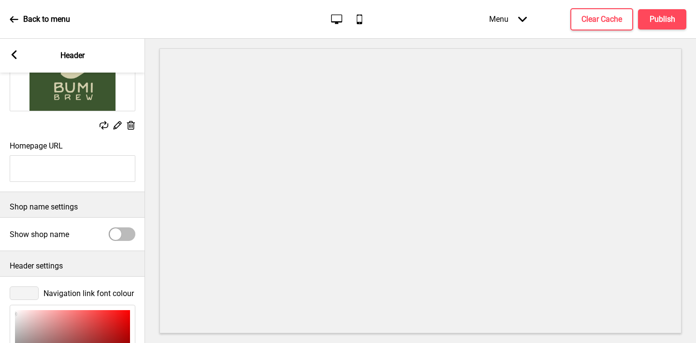
scroll to position [264, 0]
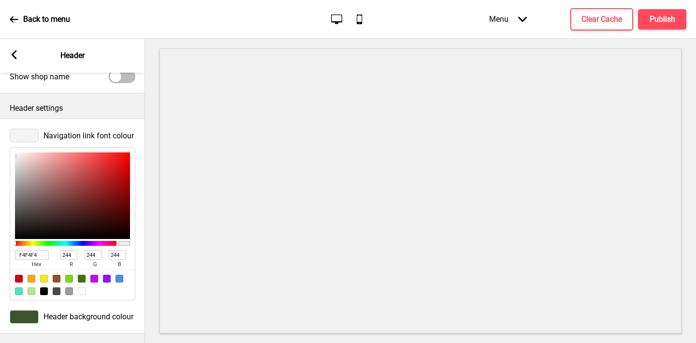
click at [24, 256] on input "F4F4F4" at bounding box center [32, 255] width 34 height 10
paste input "BF9E5"
type input "FBF9E5"
type input "251"
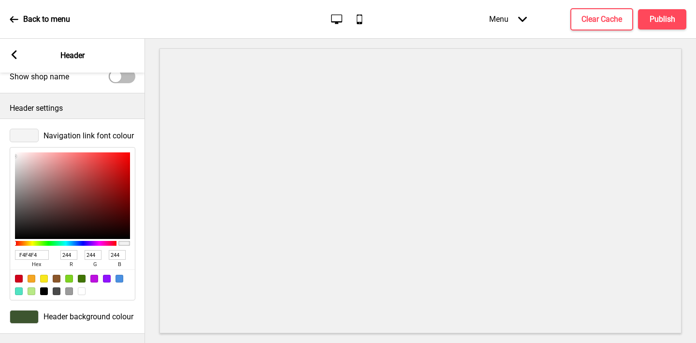
type input "249"
type input "229"
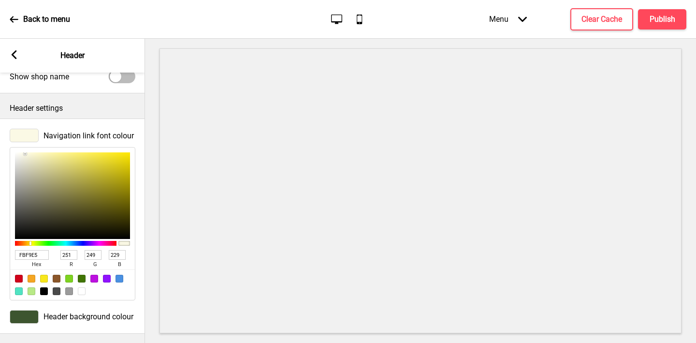
type input "FBF9E5"
click at [14, 51] on rect at bounding box center [14, 54] width 9 height 9
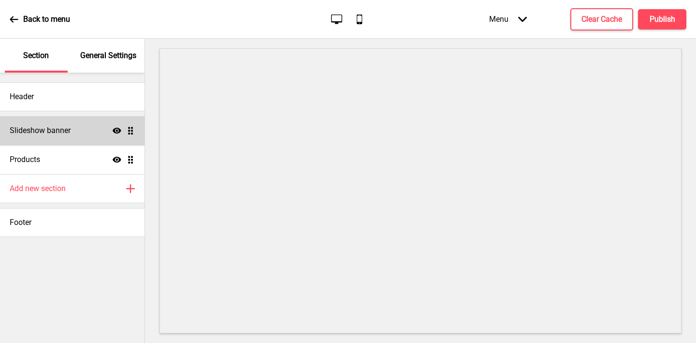
click at [117, 130] on icon at bounding box center [117, 131] width 9 height 6
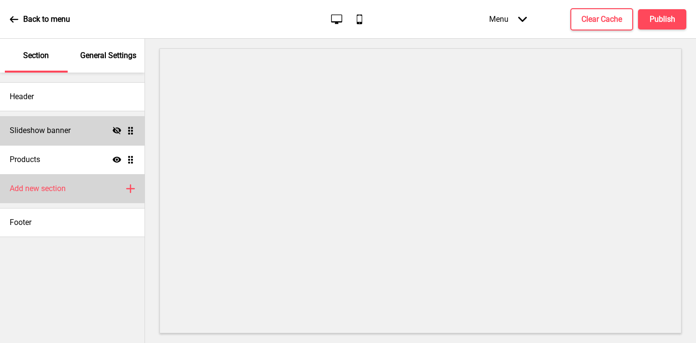
click at [16, 183] on div "Add new section Plus" at bounding box center [72, 188] width 145 height 29
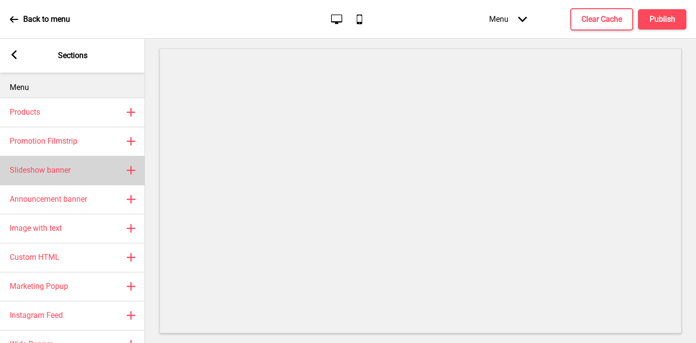
scroll to position [26, 0]
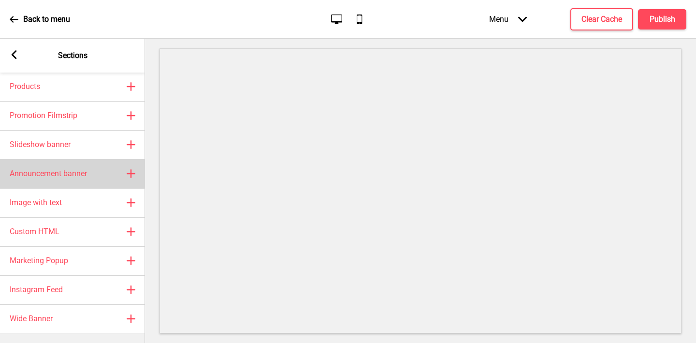
click at [36, 179] on div "Announcement banner Plus" at bounding box center [72, 173] width 145 height 29
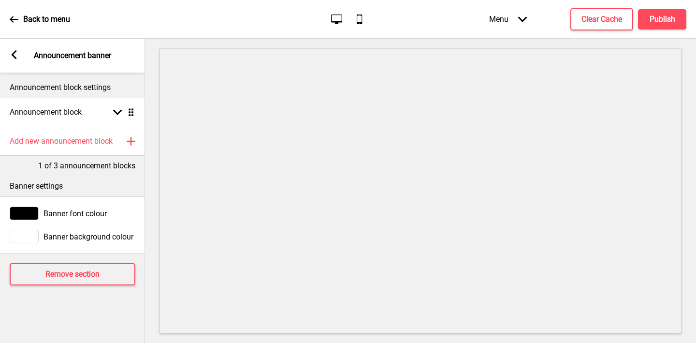
click at [31, 233] on div at bounding box center [24, 237] width 29 height 14
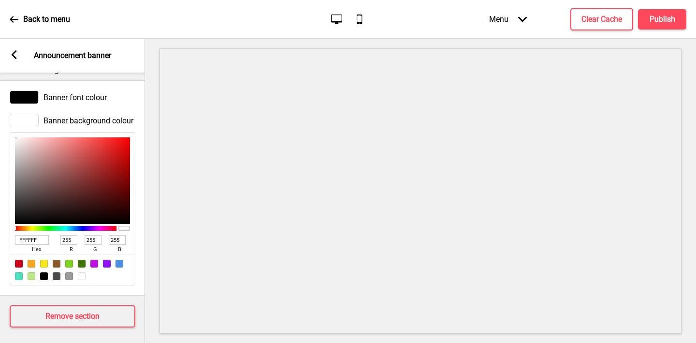
scroll to position [119, 0]
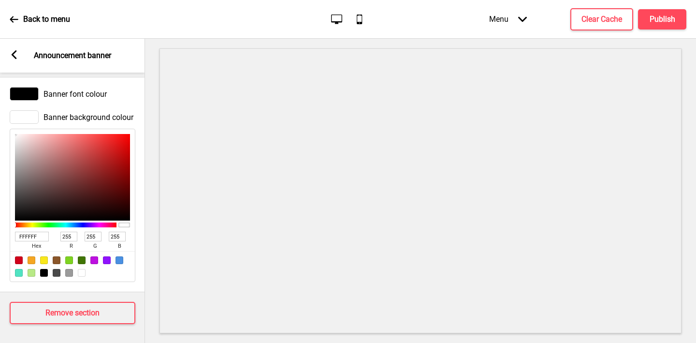
click at [23, 95] on div at bounding box center [24, 94] width 29 height 14
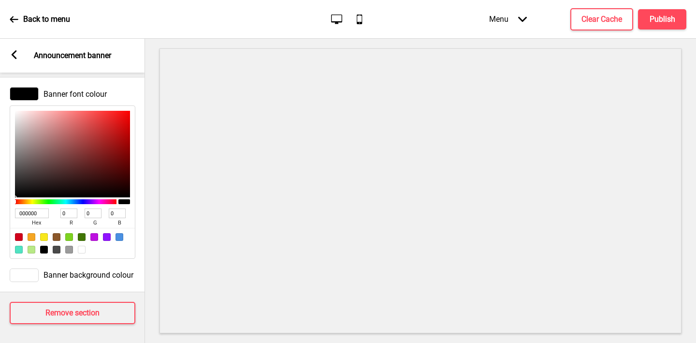
click at [28, 209] on input "000000" at bounding box center [32, 213] width 34 height 10
paste input "FBF9E5"
type input "FBF9E5"
type input "251"
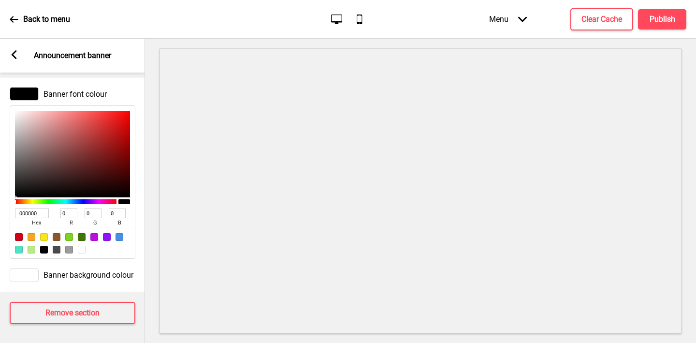
type input "249"
type input "229"
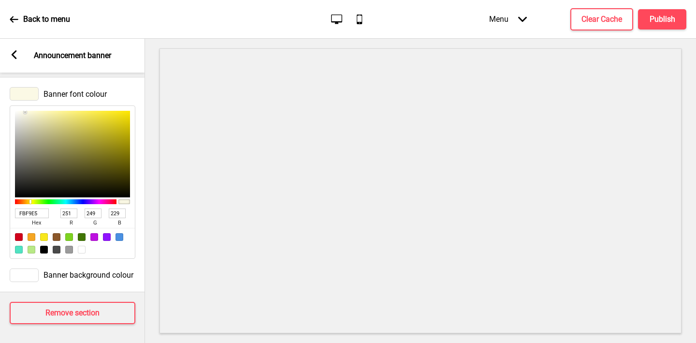
type input "FBF9E5"
click at [12, 53] on rect at bounding box center [14, 54] width 9 height 9
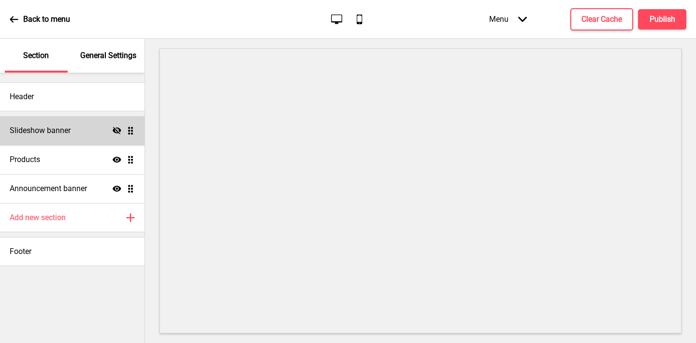
click at [96, 61] on div "General Settings" at bounding box center [108, 56] width 63 height 34
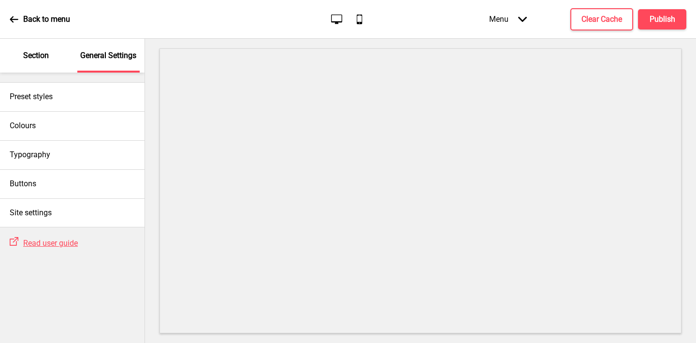
click at [46, 55] on p "Section" at bounding box center [36, 55] width 26 height 11
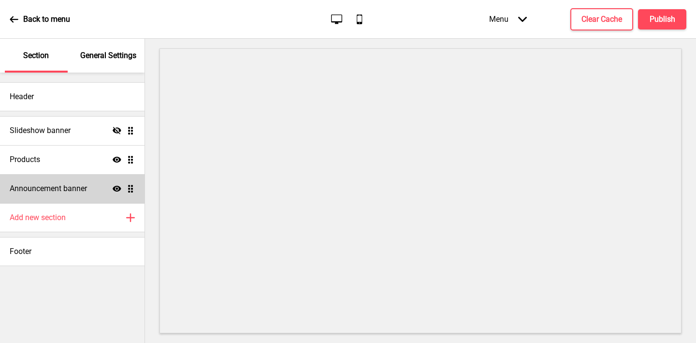
click at [30, 185] on h4 "Announcement banner" at bounding box center [48, 188] width 77 height 11
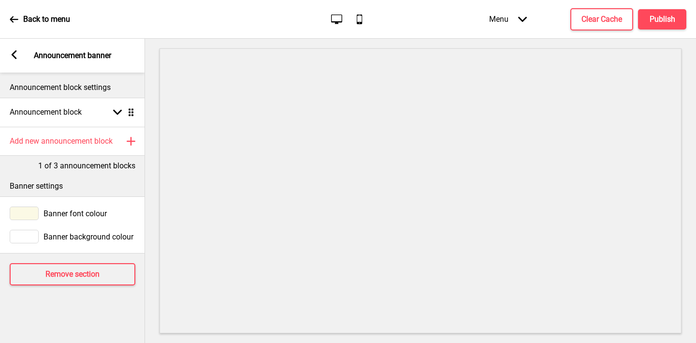
click at [27, 238] on div at bounding box center [24, 237] width 29 height 14
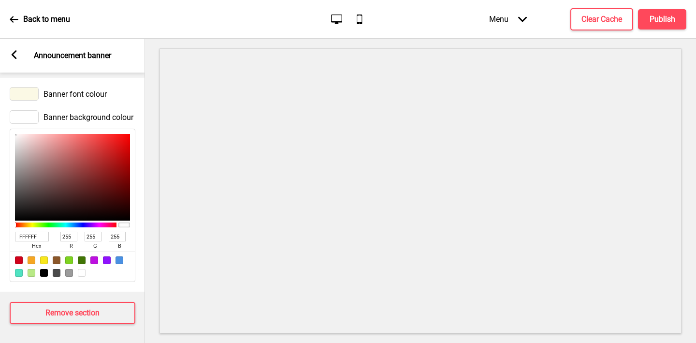
click at [31, 233] on input "FFFFFF" at bounding box center [32, 237] width 34 height 10
paste input "d1ceab"
type input "d1ceab"
type input "209"
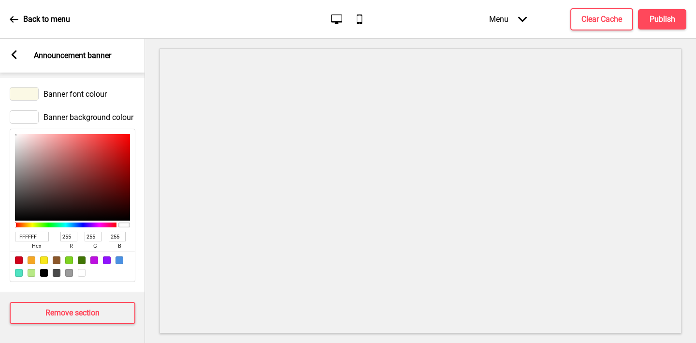
type input "206"
type input "171"
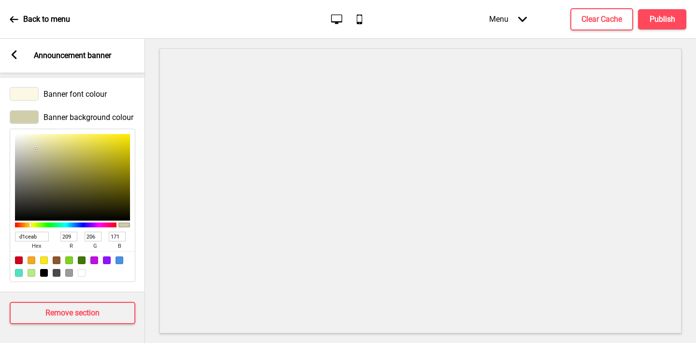
type input "D1CEAB"
click at [21, 91] on div at bounding box center [24, 94] width 29 height 14
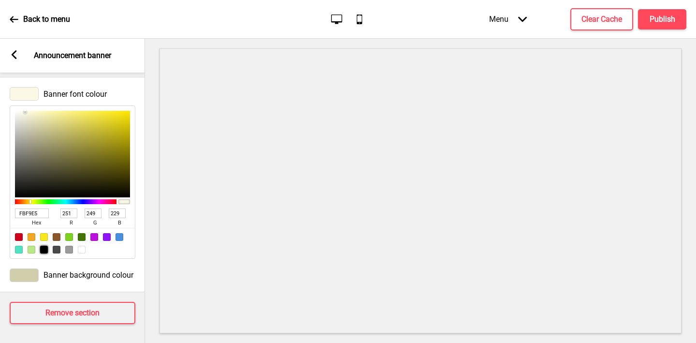
click at [43, 249] on div at bounding box center [44, 250] width 8 height 8
type input "000000"
type input "0"
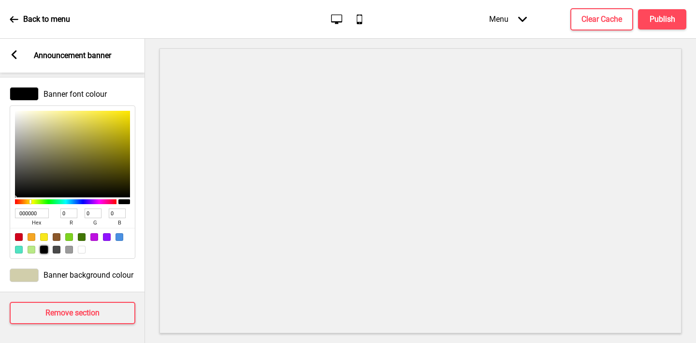
click at [14, 56] on icon at bounding box center [14, 54] width 5 height 9
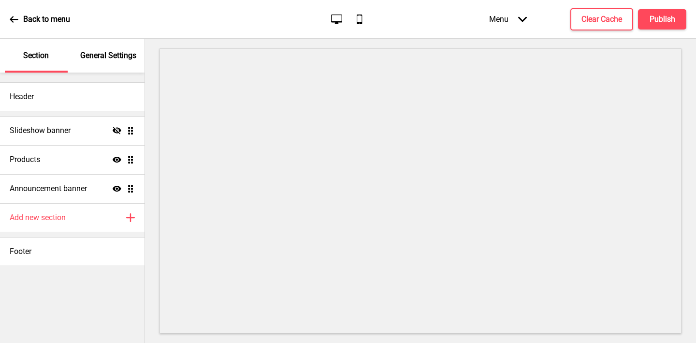
click at [12, 342] on button "X" at bounding box center [6, 348] width 12 height 10
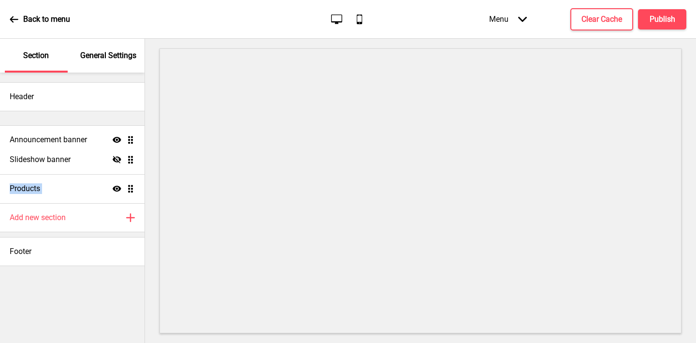
drag, startPoint x: 134, startPoint y: 189, endPoint x: 131, endPoint y: 134, distance: 54.7
click at [131, 134] on ul "Slideshow banner Hide Drag Products Show Drag Announcement banner Show Drag" at bounding box center [72, 159] width 145 height 87
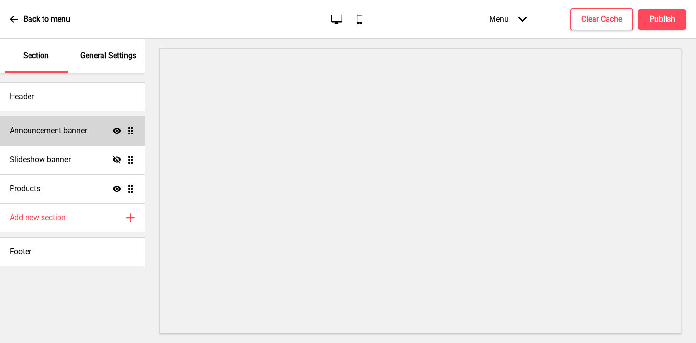
click at [79, 130] on h4 "Announcement banner" at bounding box center [48, 130] width 77 height 11
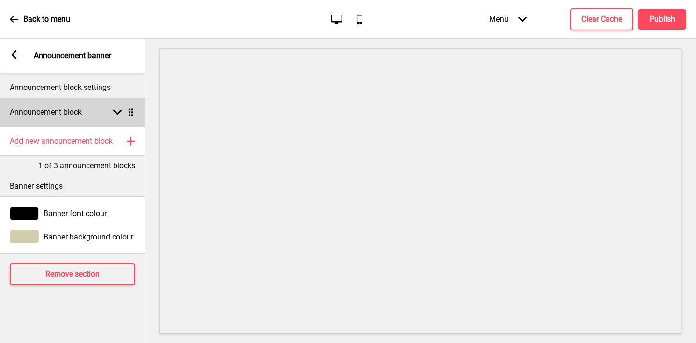
click at [54, 105] on div "Announcement block Arrow down Drag" at bounding box center [72, 112] width 145 height 29
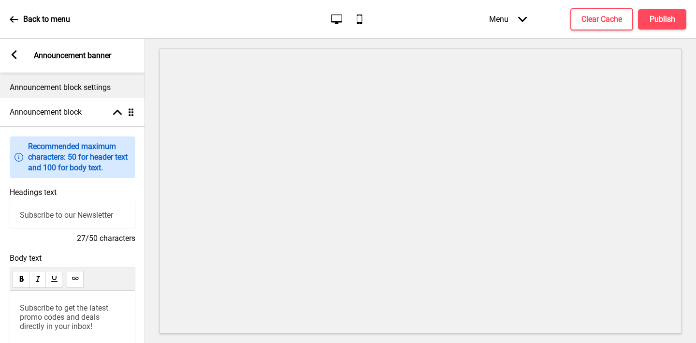
click at [43, 213] on input "Subscribe to our Newsletter" at bounding box center [73, 215] width 126 height 27
type input "Welcome to Bumi Brew"
click at [33, 309] on span "Subscribe to get the latest promo codes and deals directly in your inbox!" at bounding box center [65, 317] width 90 height 28
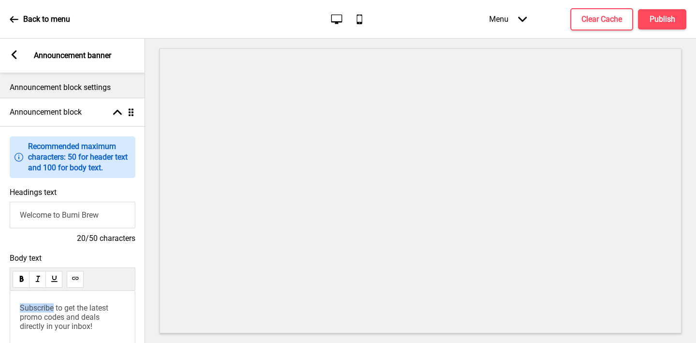
click at [33, 309] on span "Subscribe to get the latest promo codes and deals directly in your inbox!" at bounding box center [65, 317] width 90 height 28
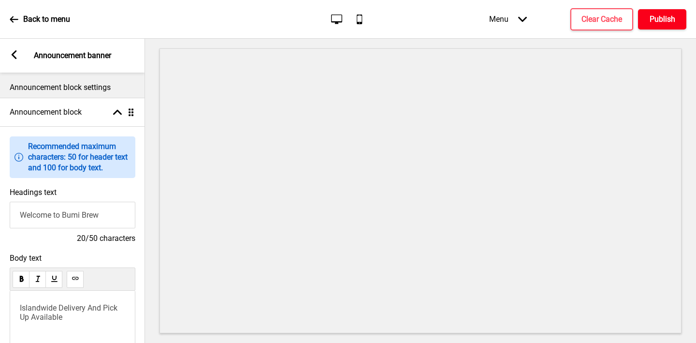
click at [638, 16] on h4 "Publish" at bounding box center [663, 19] width 26 height 11
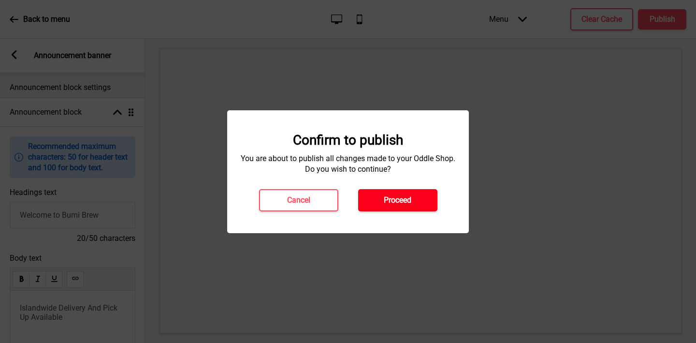
click at [397, 200] on h4 "Proceed" at bounding box center [398, 200] width 28 height 11
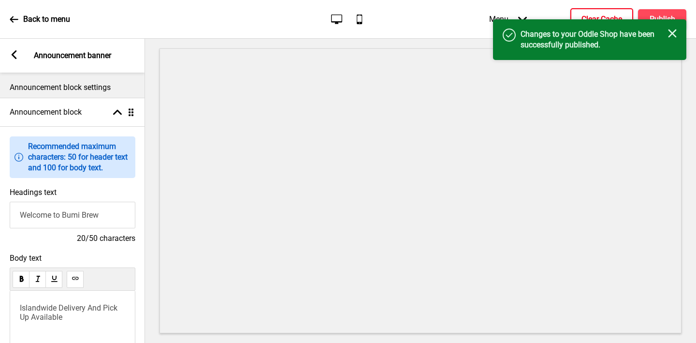
click at [589, 14] on h4 "Clear Cache" at bounding box center [602, 19] width 41 height 11
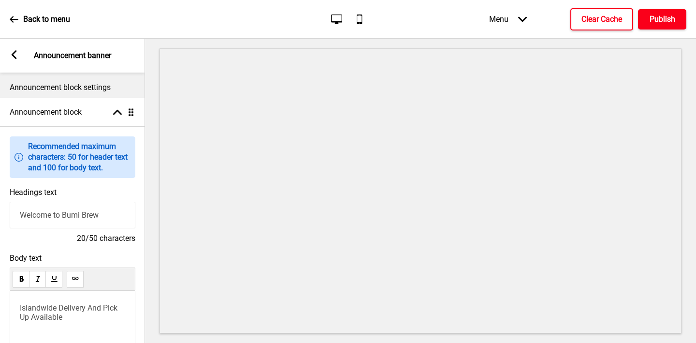
click at [638, 22] on h4 "Publish" at bounding box center [663, 19] width 26 height 11
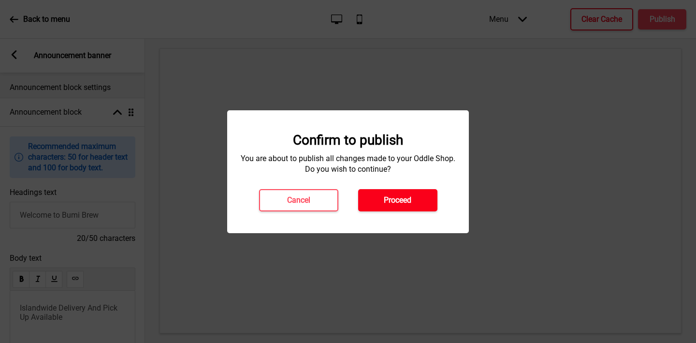
click at [419, 195] on button "Proceed" at bounding box center [397, 200] width 79 height 22
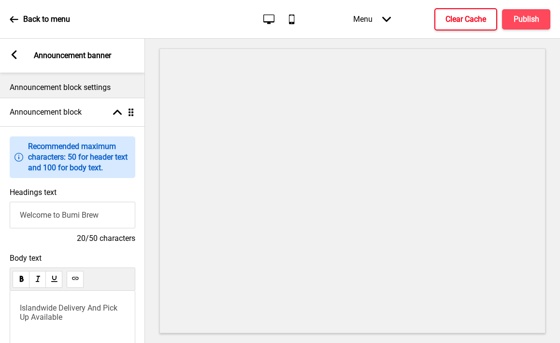
click at [17, 51] on rect at bounding box center [14, 54] width 9 height 9
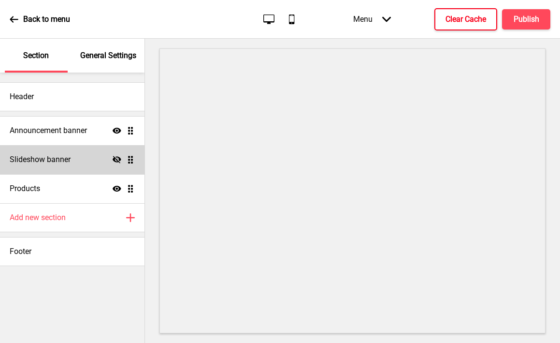
click at [38, 157] on h4 "Slideshow banner" at bounding box center [40, 159] width 61 height 11
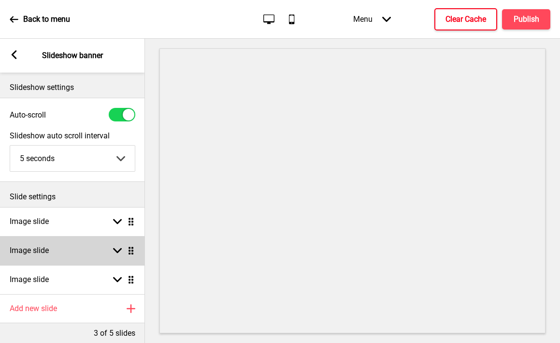
click at [88, 245] on div "Image slide Arrow down Drag" at bounding box center [72, 250] width 145 height 29
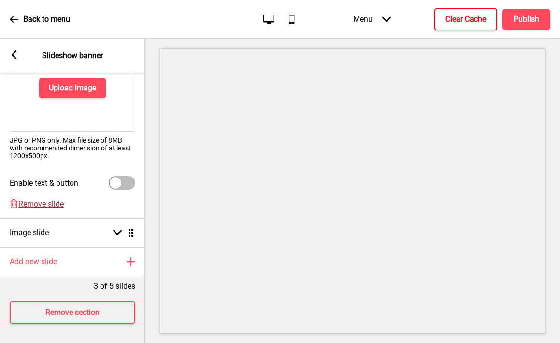
click at [43, 204] on span "Remove slide" at bounding box center [40, 203] width 45 height 9
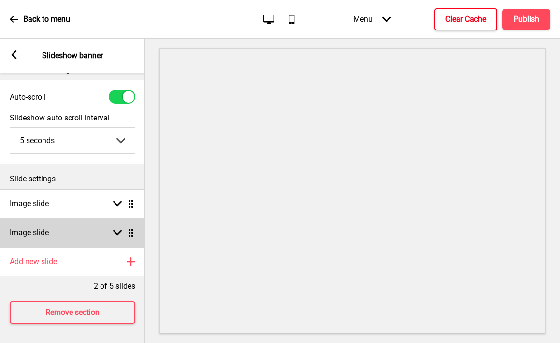
click at [39, 231] on h4 "Image slide" at bounding box center [29, 232] width 39 height 11
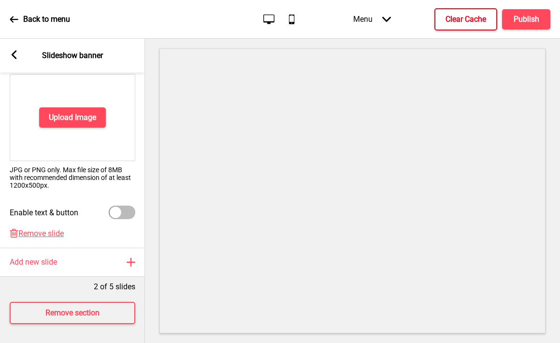
scroll to position [201, 0]
click at [29, 236] on span "Remove slide" at bounding box center [40, 232] width 45 height 9
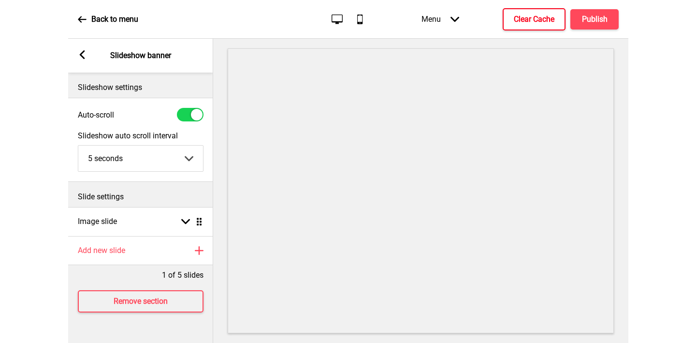
scroll to position [0, 0]
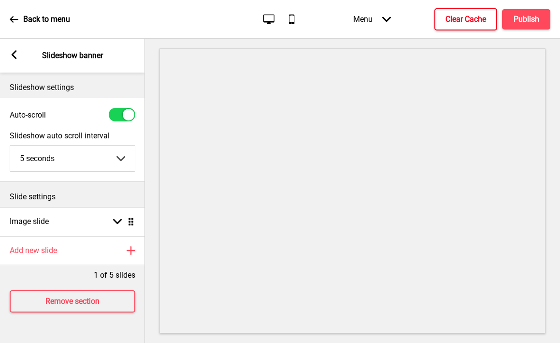
click at [120, 113] on div at bounding box center [122, 115] width 27 height 14
checkbox input "false"
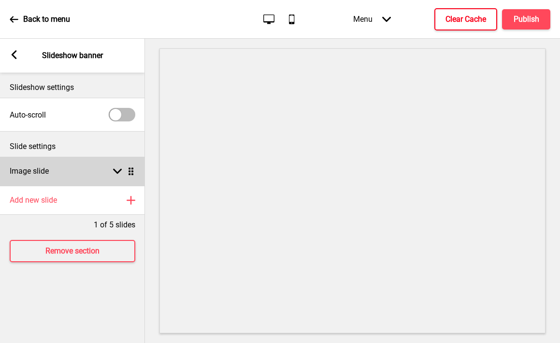
click at [60, 176] on div "Image slide Arrow down Drag" at bounding box center [72, 171] width 145 height 29
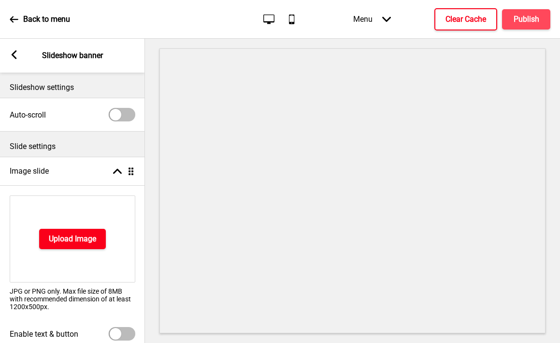
click at [56, 237] on h4 "Upload Image" at bounding box center [72, 239] width 47 height 11
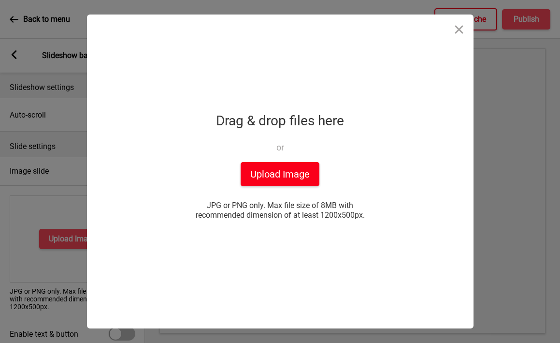
click at [257, 175] on button "Upload Image" at bounding box center [280, 174] width 79 height 24
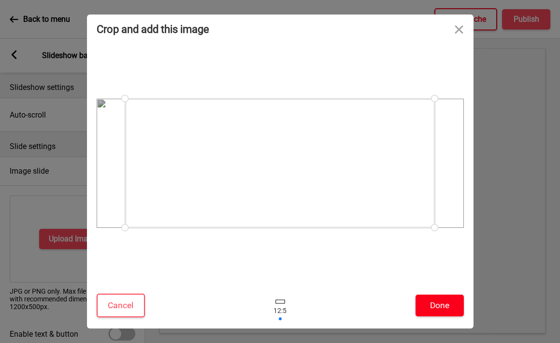
click at [438, 314] on button "Done" at bounding box center [440, 305] width 48 height 22
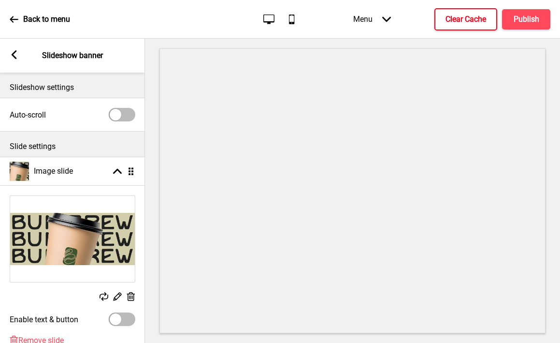
click at [12, 55] on icon at bounding box center [14, 54] width 5 height 9
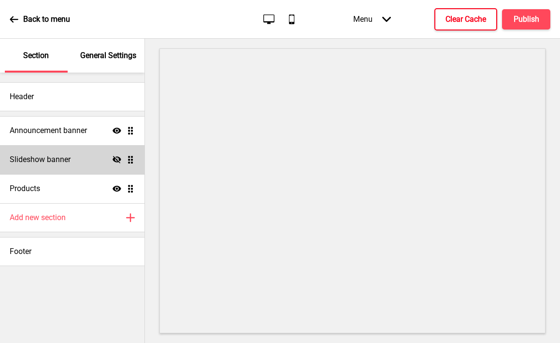
click at [119, 163] on icon "Hide" at bounding box center [117, 159] width 9 height 9
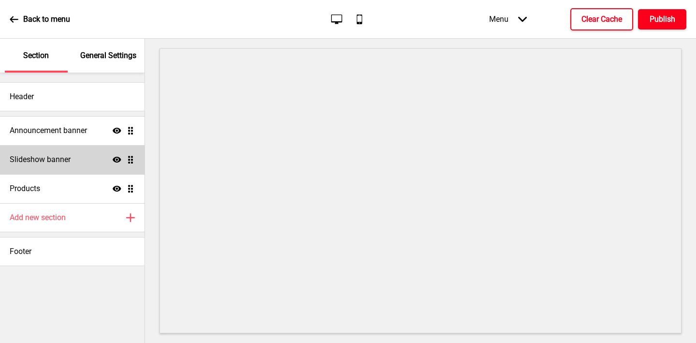
click at [638, 26] on button "Publish" at bounding box center [662, 19] width 48 height 20
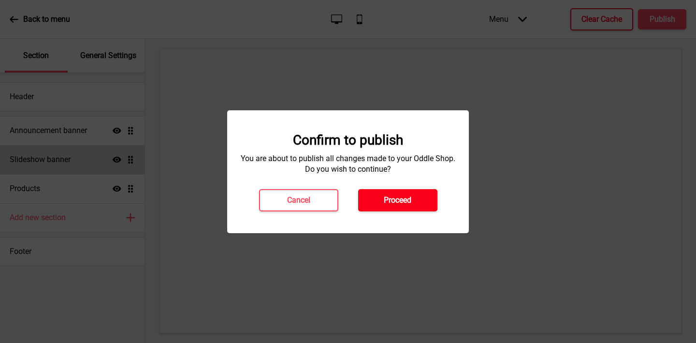
click at [417, 195] on button "Proceed" at bounding box center [397, 200] width 79 height 22
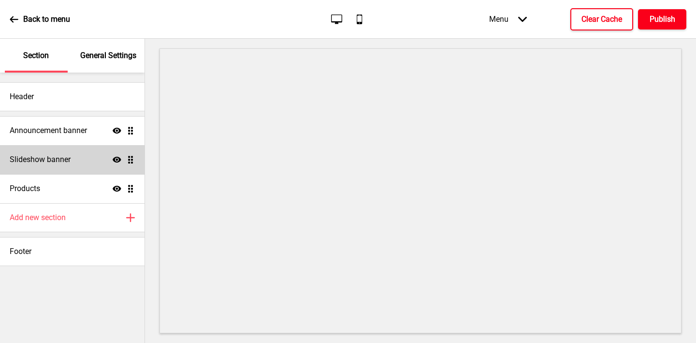
click at [638, 17] on h4 "Publish" at bounding box center [663, 19] width 26 height 11
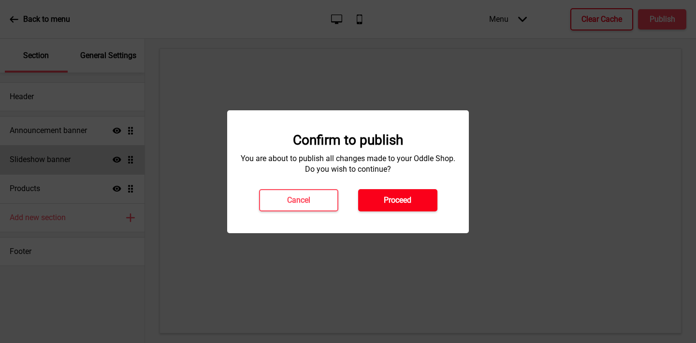
click at [405, 203] on h4 "Proceed" at bounding box center [398, 200] width 28 height 11
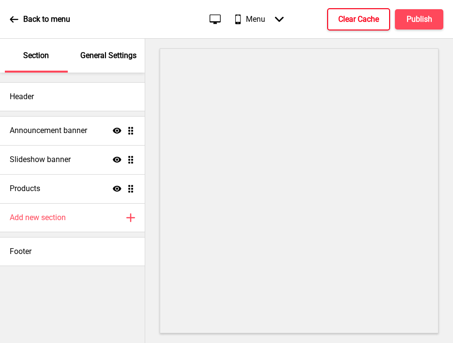
click at [372, 18] on h4 "Clear Cache" at bounding box center [358, 19] width 41 height 11
